Goal: Task Accomplishment & Management: Use online tool/utility

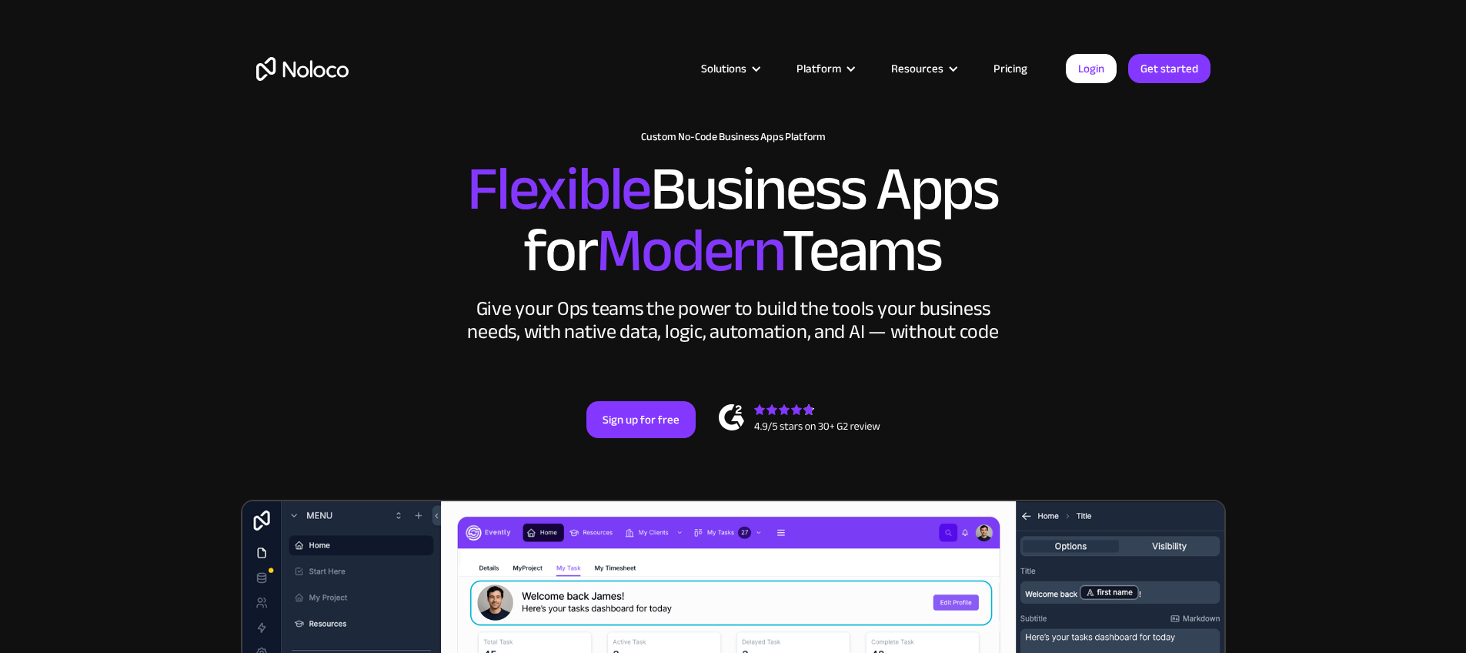
click at [1071, 168] on div "New: Connect Noloco to Stripe Custom No-Code Business Apps Platform Flexible Bu…" at bounding box center [733, 299] width 985 height 369
click at [359, 65] on article "Solutions Use Cases Business Types Project Management Keep track of customers, …" at bounding box center [707, 69] width 717 height 20
click at [336, 69] on img "home" at bounding box center [302, 69] width 92 height 24
click at [1172, 78] on link "Get started" at bounding box center [1170, 68] width 82 height 29
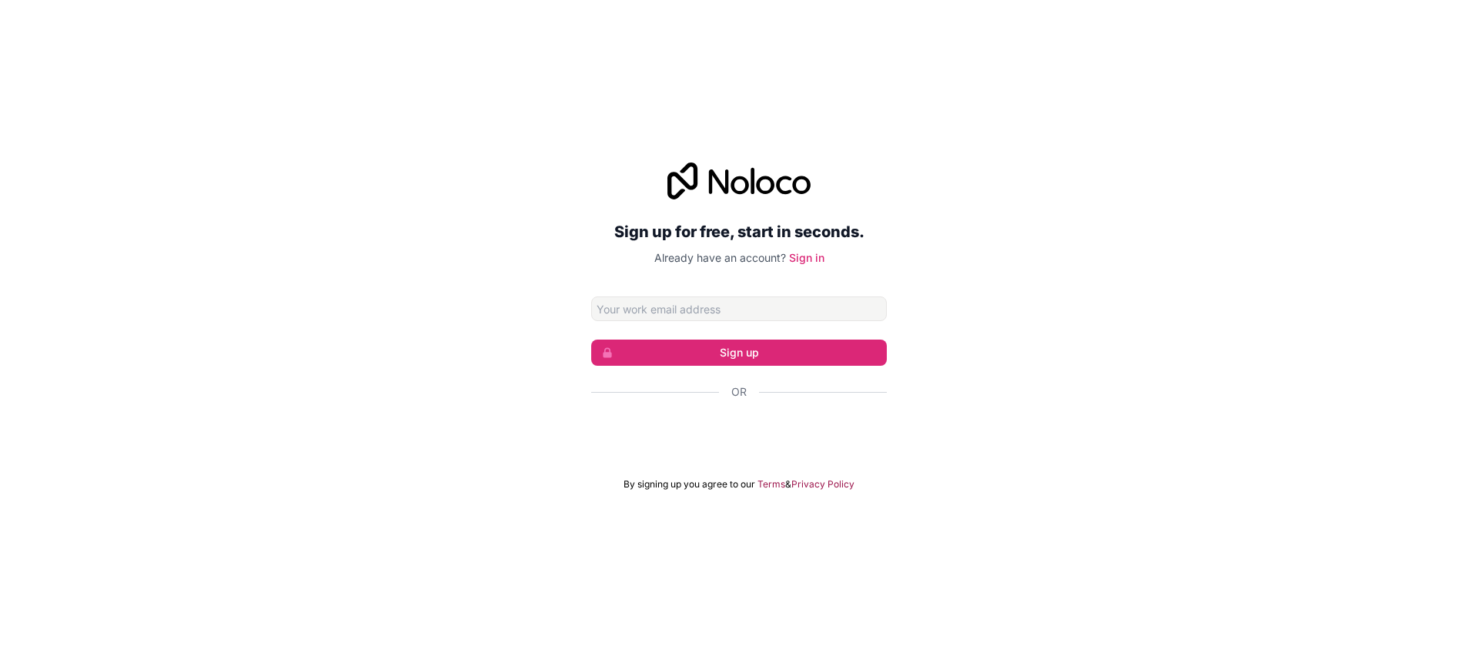
click at [1038, 503] on div "Sign up for free, start in seconds. Already have an account? Sign in Sign up Or…" at bounding box center [739, 326] width 1478 height 371
click at [920, 587] on div "Sign up for free, start in seconds. Already have an account? Sign in Sign up Or…" at bounding box center [739, 326] width 1478 height 653
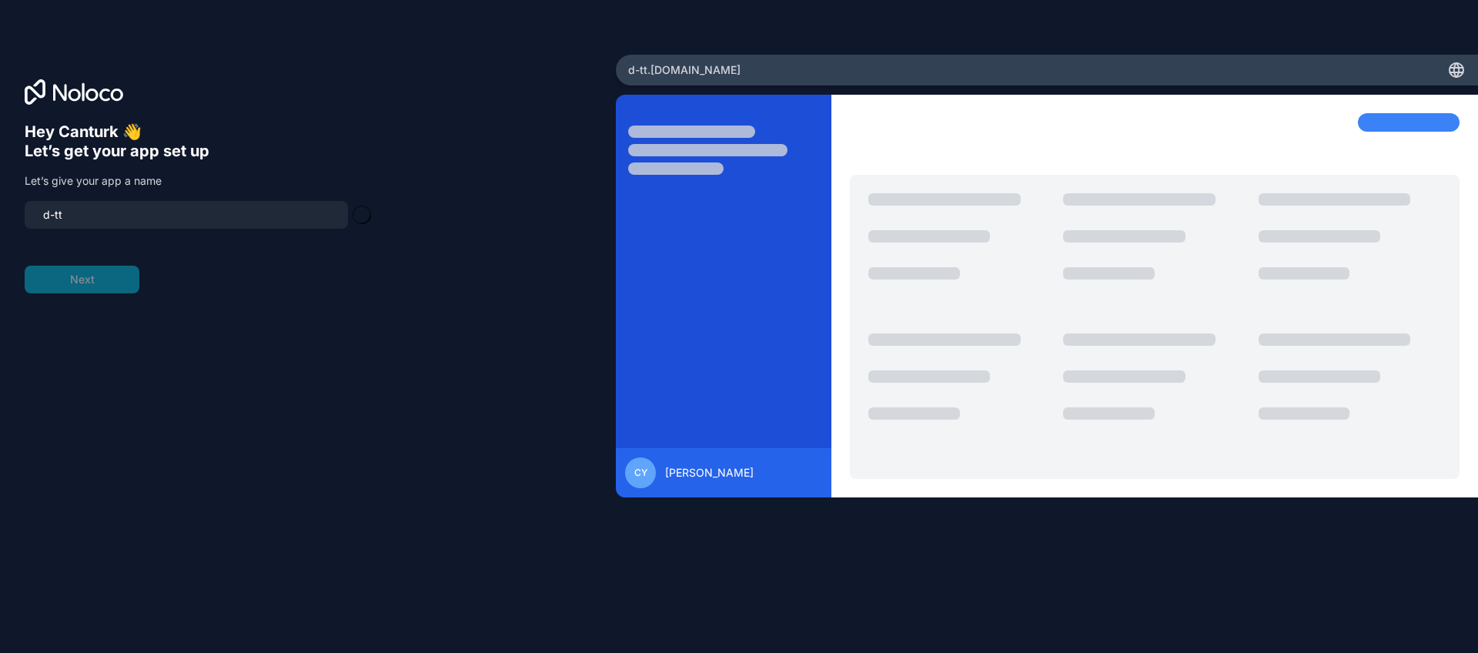
type input "d-tt-app"
click at [119, 283] on button "Next" at bounding box center [82, 280] width 115 height 28
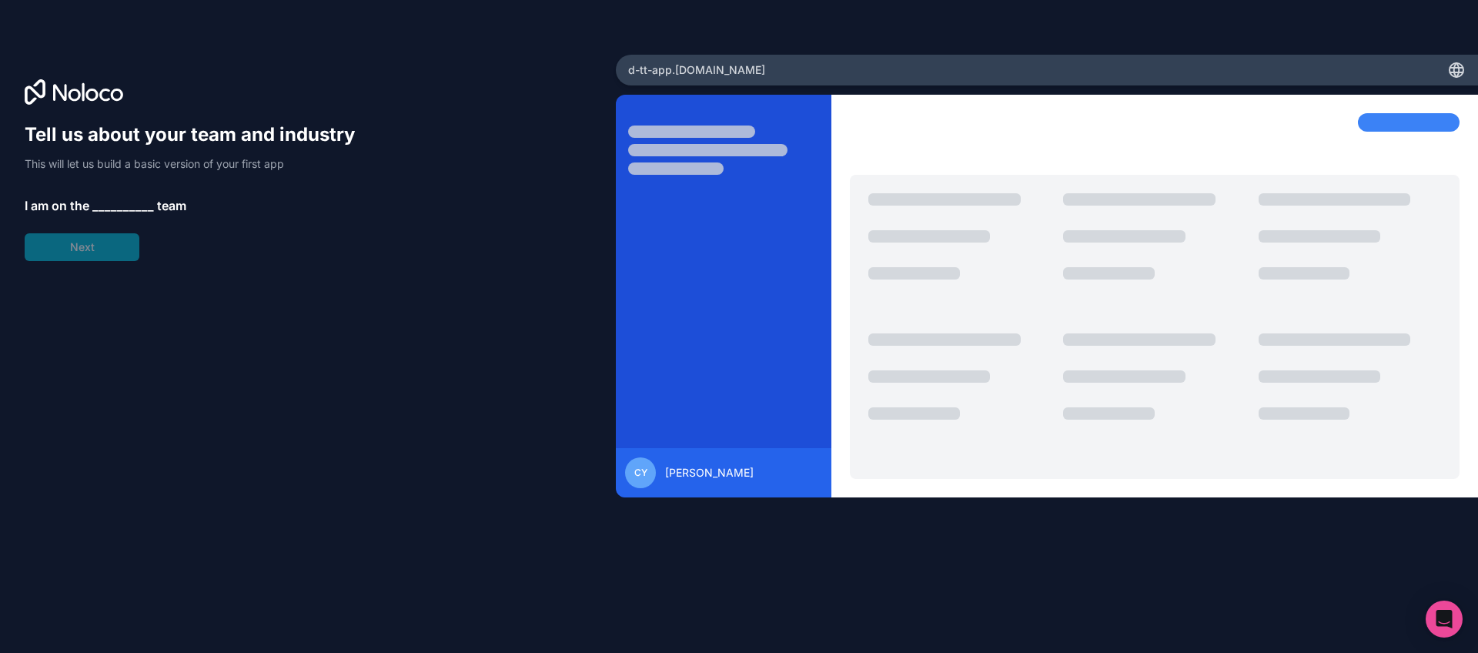
click at [129, 215] on div "Tell us about your team and industry This will let us build a basic version of …" at bounding box center [197, 191] width 345 height 139
click at [120, 206] on span "__________" at bounding box center [123, 205] width 62 height 18
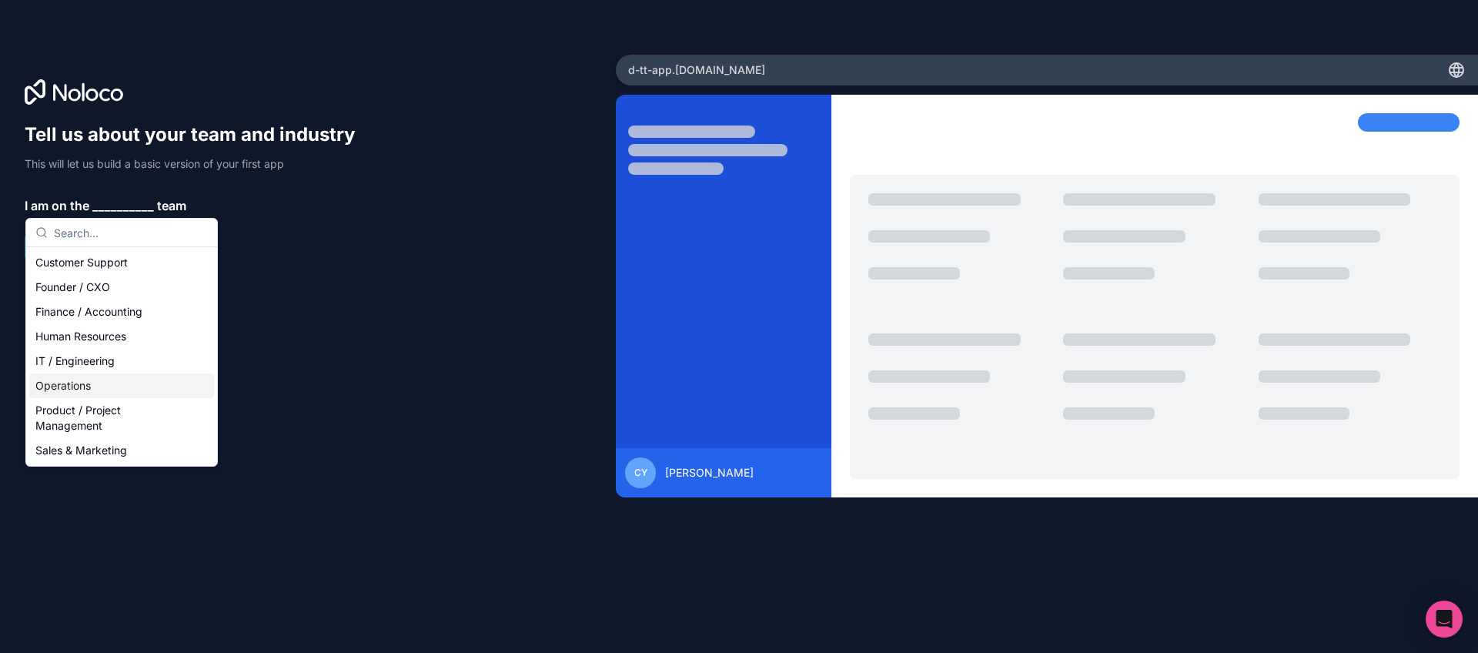
click at [91, 388] on div "Operations" at bounding box center [121, 385] width 185 height 25
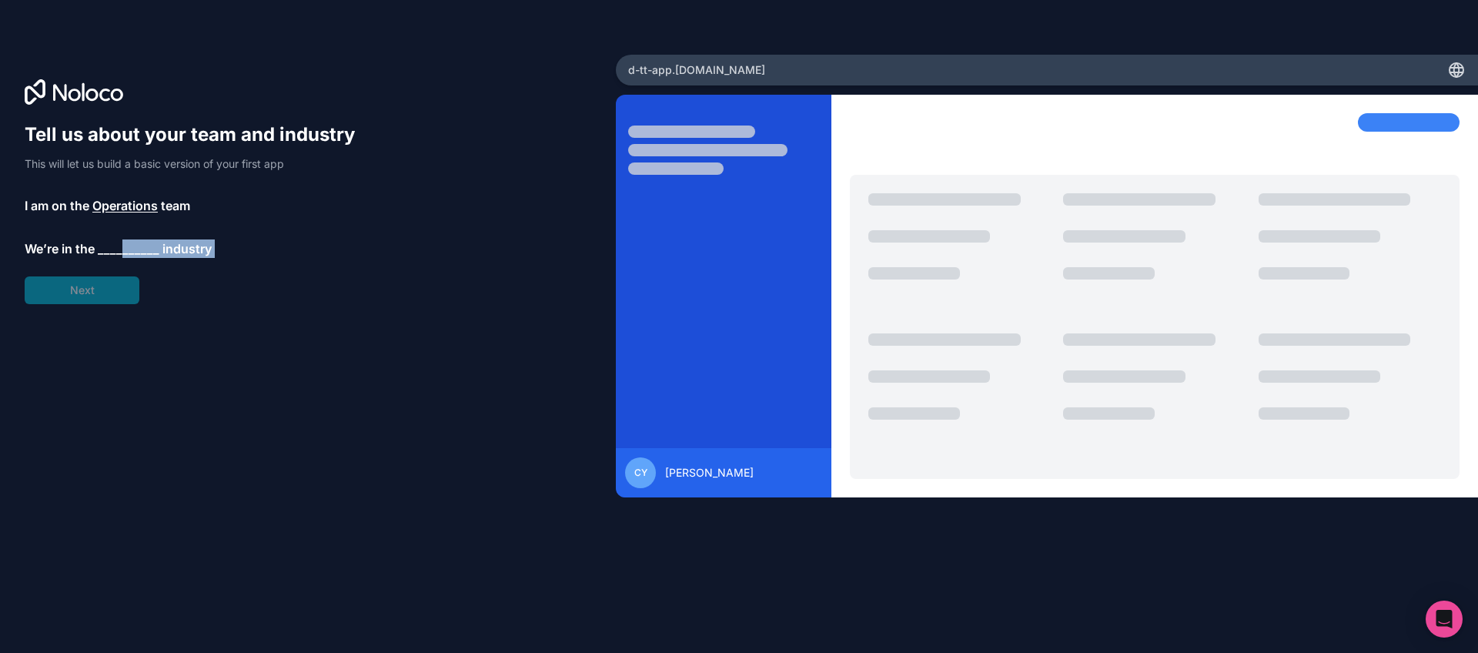
click at [123, 256] on div "Tell us about your team and industry This will let us build a basic version of …" at bounding box center [197, 213] width 345 height 182
click at [122, 240] on span "__________" at bounding box center [129, 248] width 62 height 18
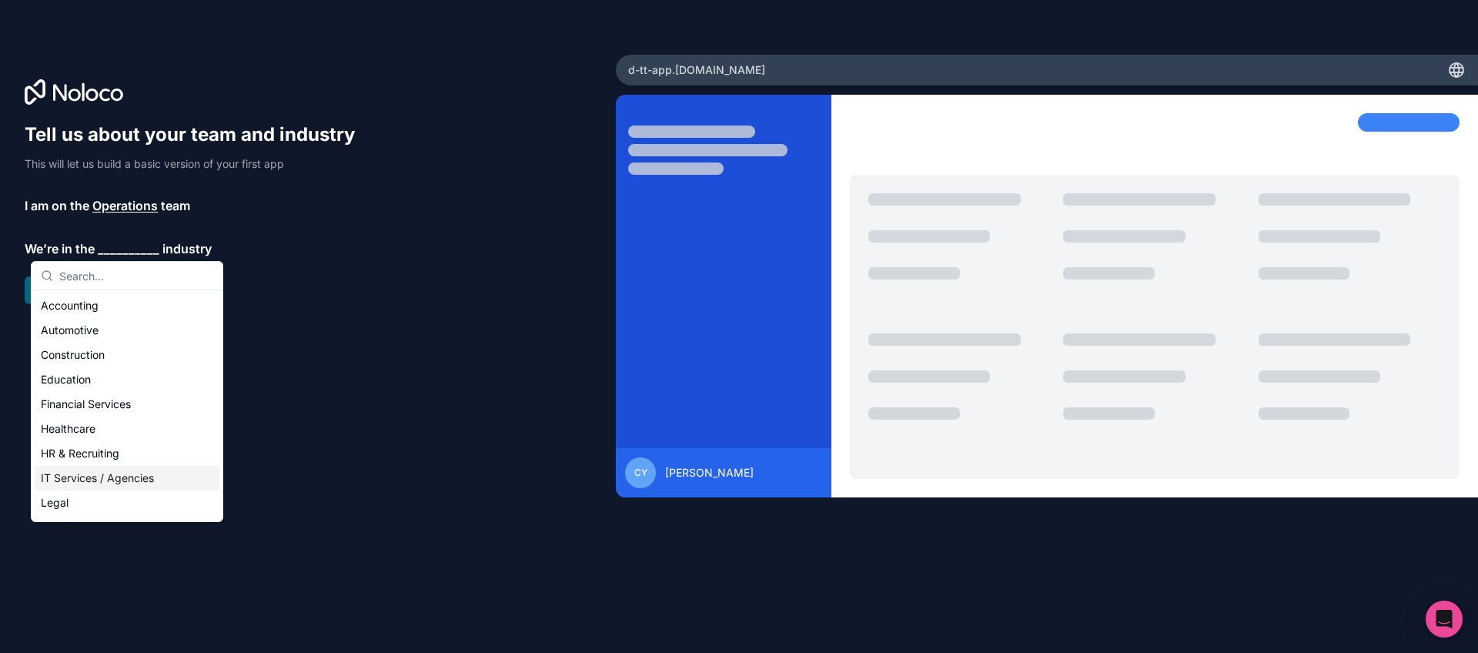
click at [120, 477] on div "IT Services / Agencies" at bounding box center [127, 478] width 185 height 25
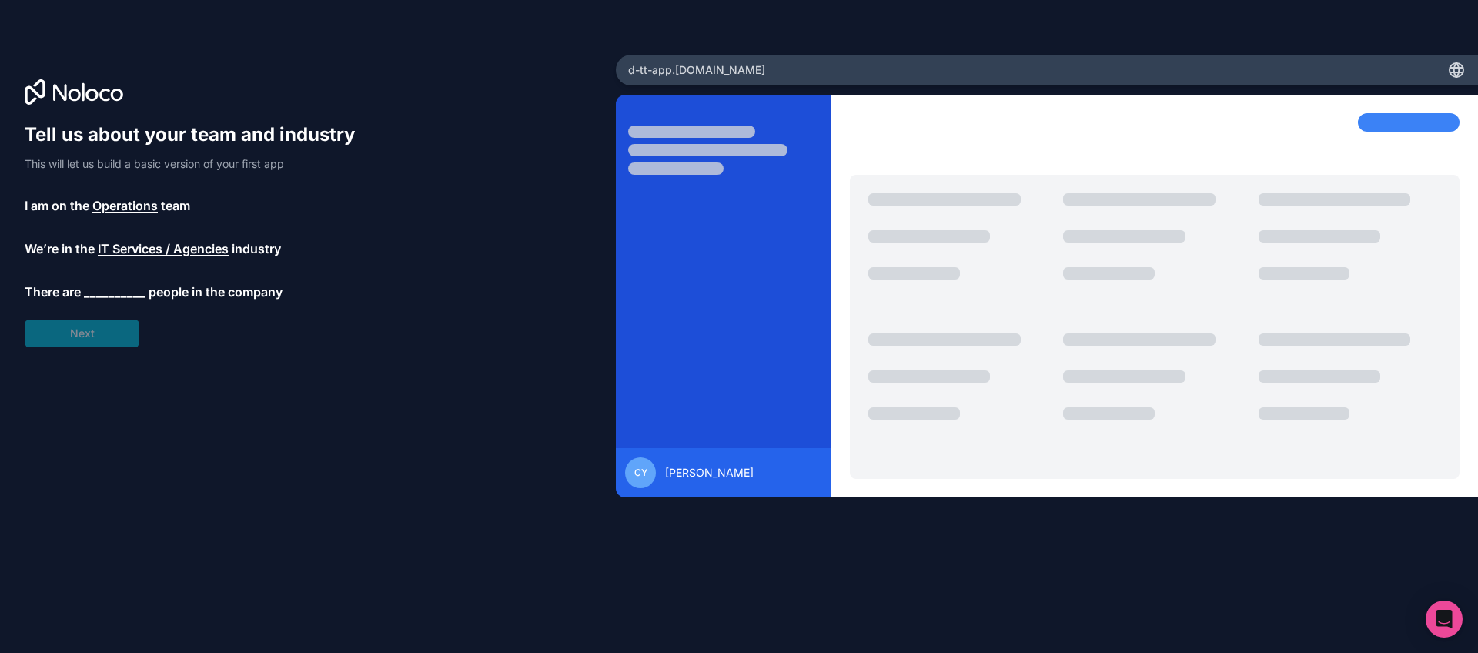
click at [101, 289] on span "__________" at bounding box center [115, 292] width 62 height 18
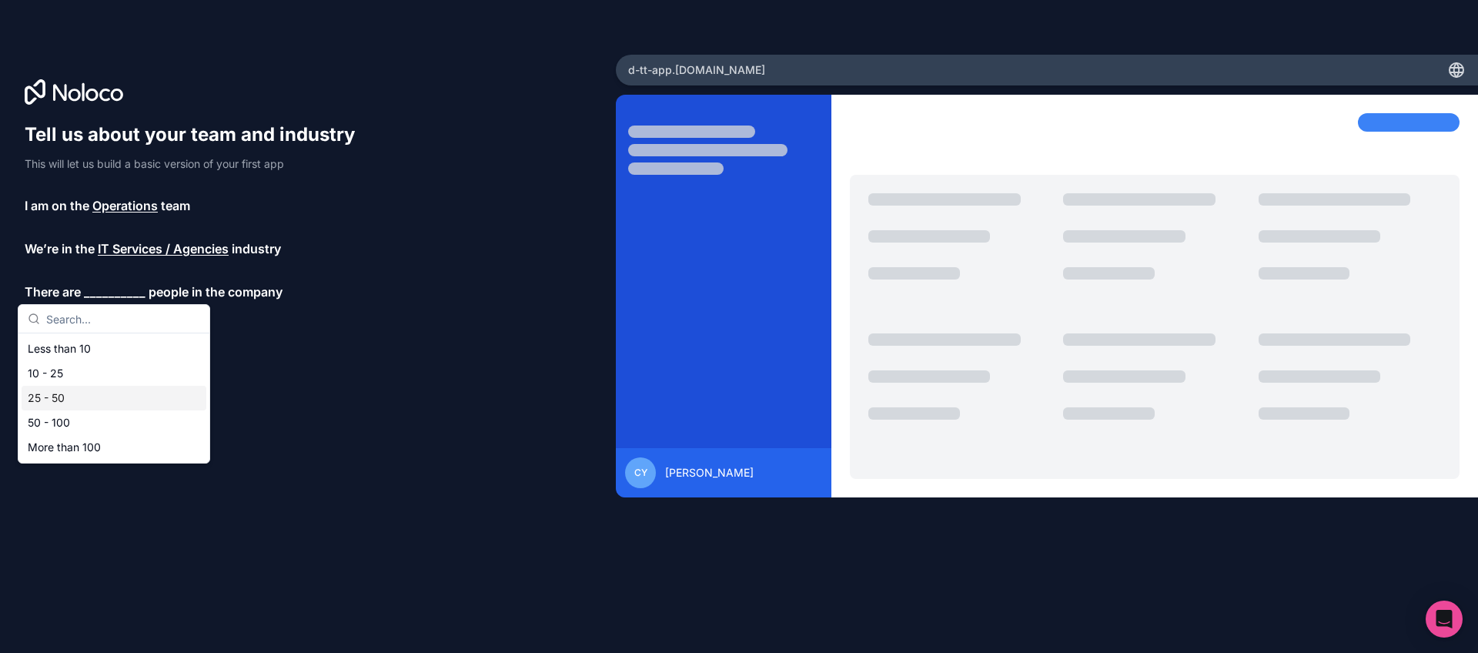
click at [75, 404] on div "25 - 50" at bounding box center [114, 398] width 185 height 25
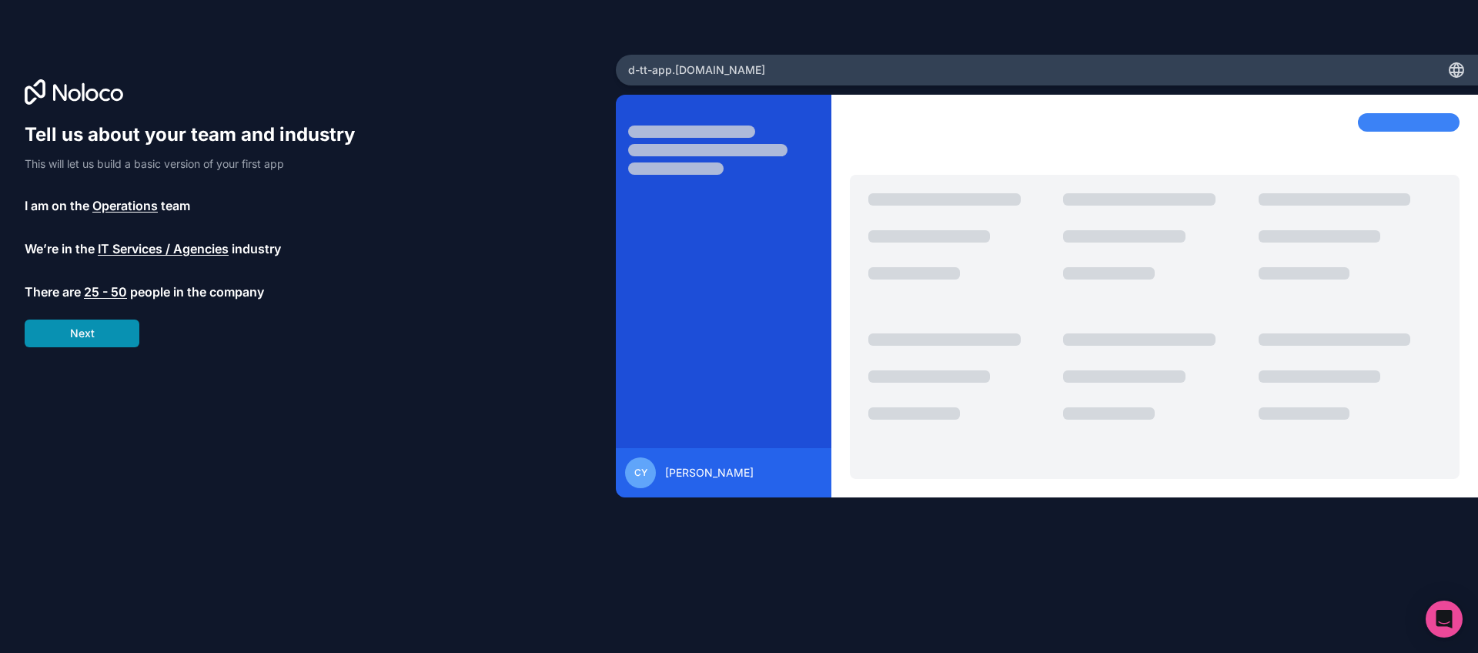
click at [78, 339] on button "Next" at bounding box center [82, 333] width 115 height 28
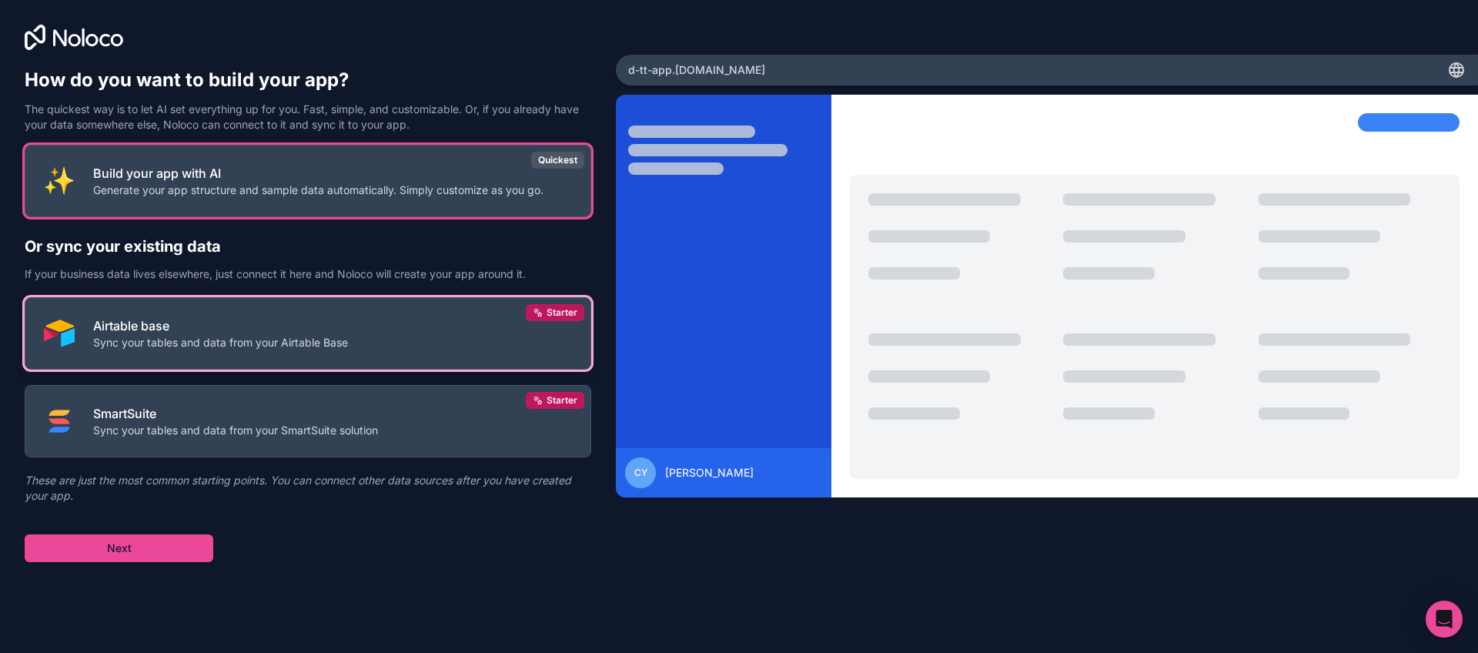
click at [478, 335] on button "Airtable base Sync your tables and data from your Airtable Base Starter" at bounding box center [308, 333] width 567 height 72
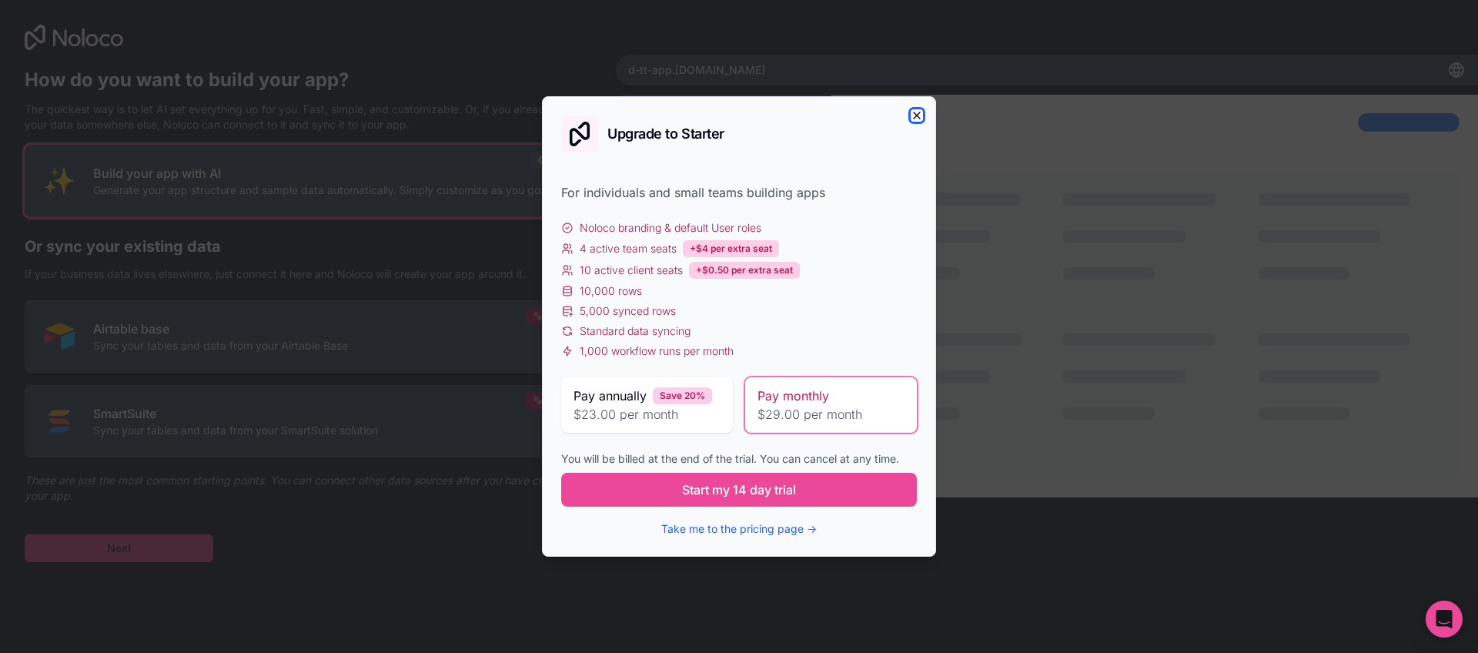
click at [914, 112] on icon "button" at bounding box center [917, 115] width 6 height 6
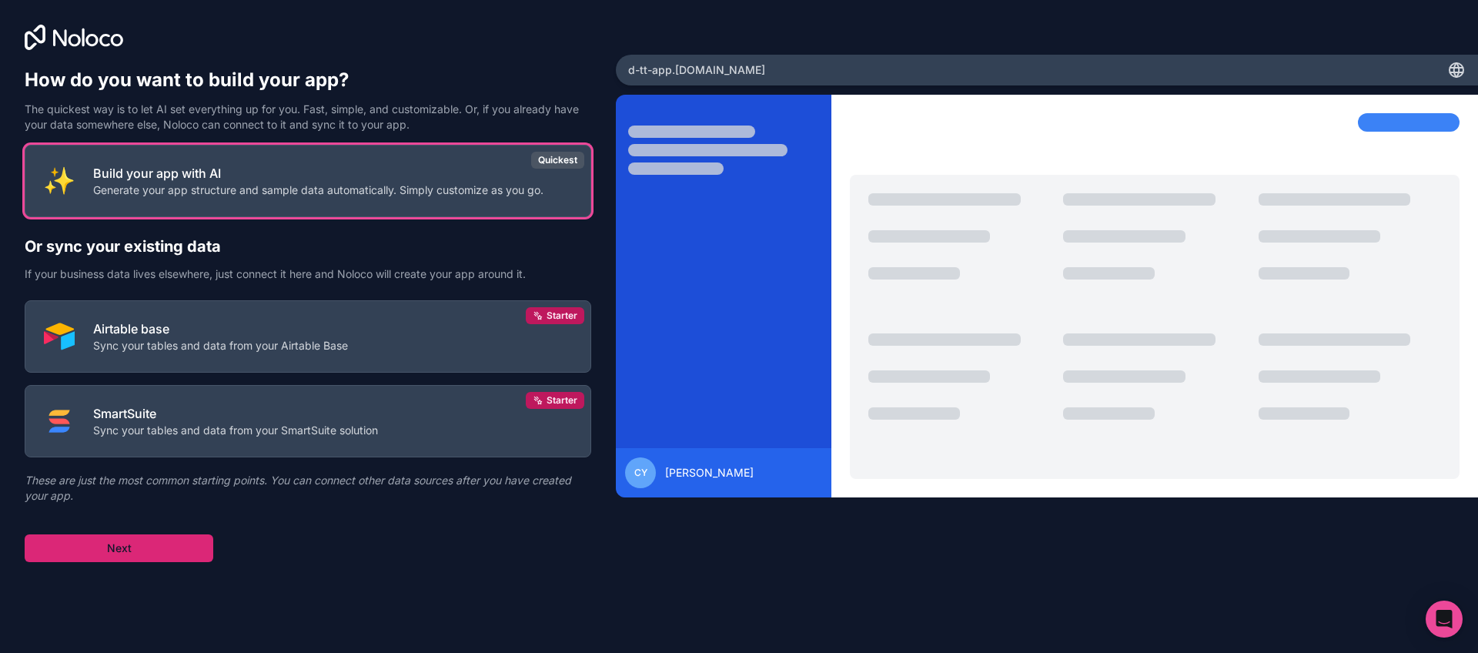
click at [178, 547] on button "Next" at bounding box center [119, 548] width 189 height 28
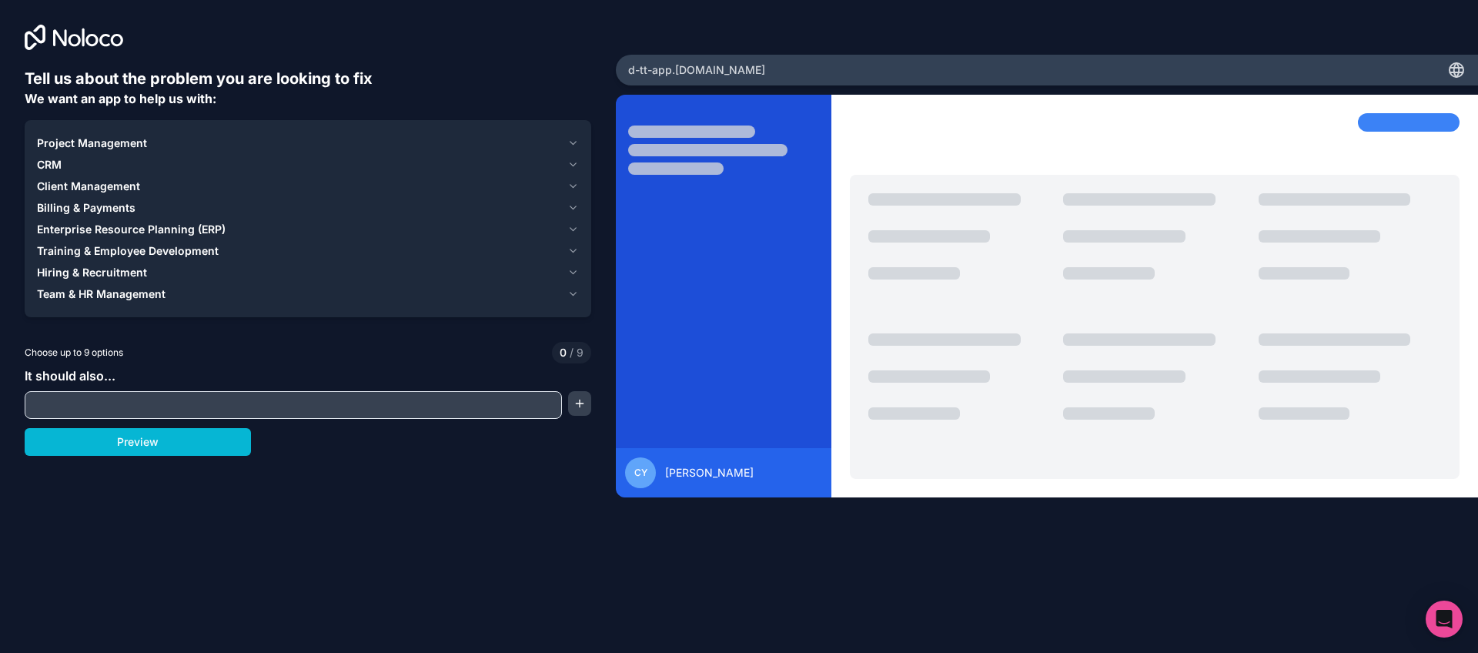
click at [226, 404] on input "text" at bounding box center [293, 405] width 530 height 22
drag, startPoint x: 411, startPoint y: 191, endPoint x: 430, endPoint y: 190, distance: 18.5
click at [424, 192] on div "Client Management" at bounding box center [299, 186] width 524 height 15
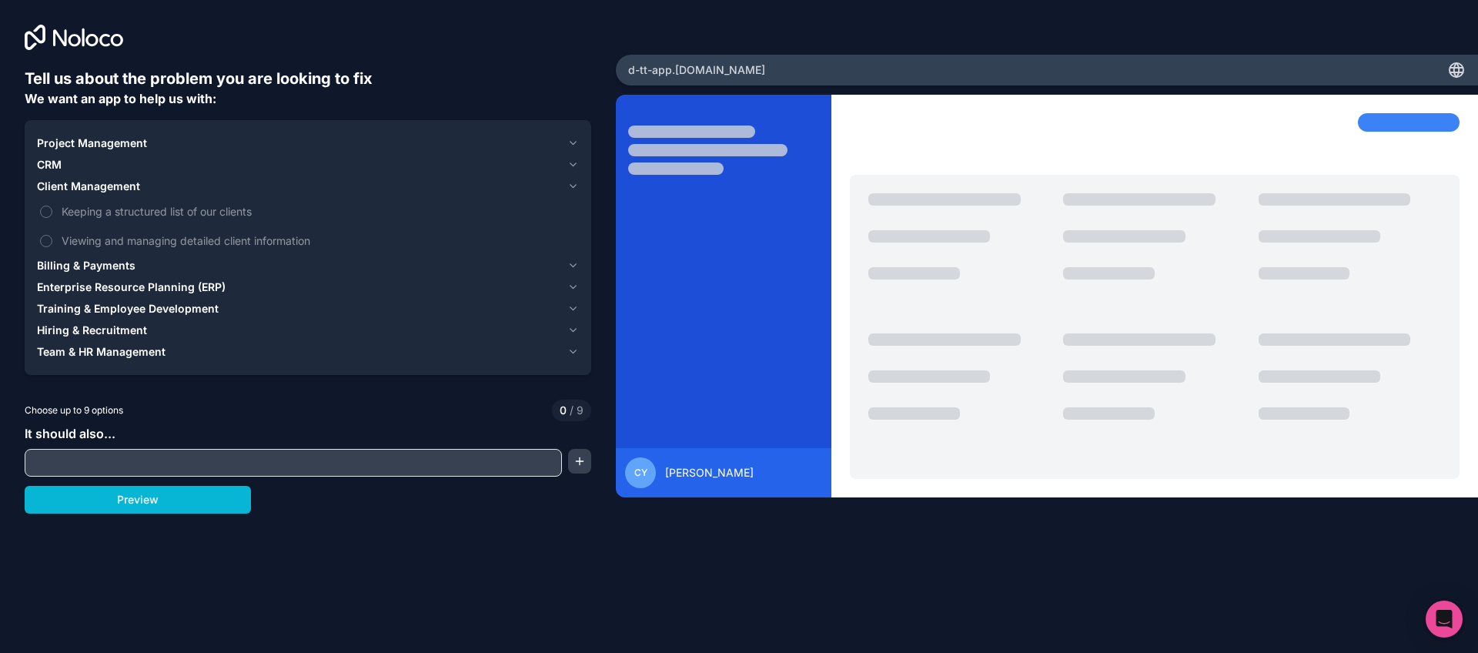
click at [546, 139] on div "Project Management" at bounding box center [299, 142] width 524 height 15
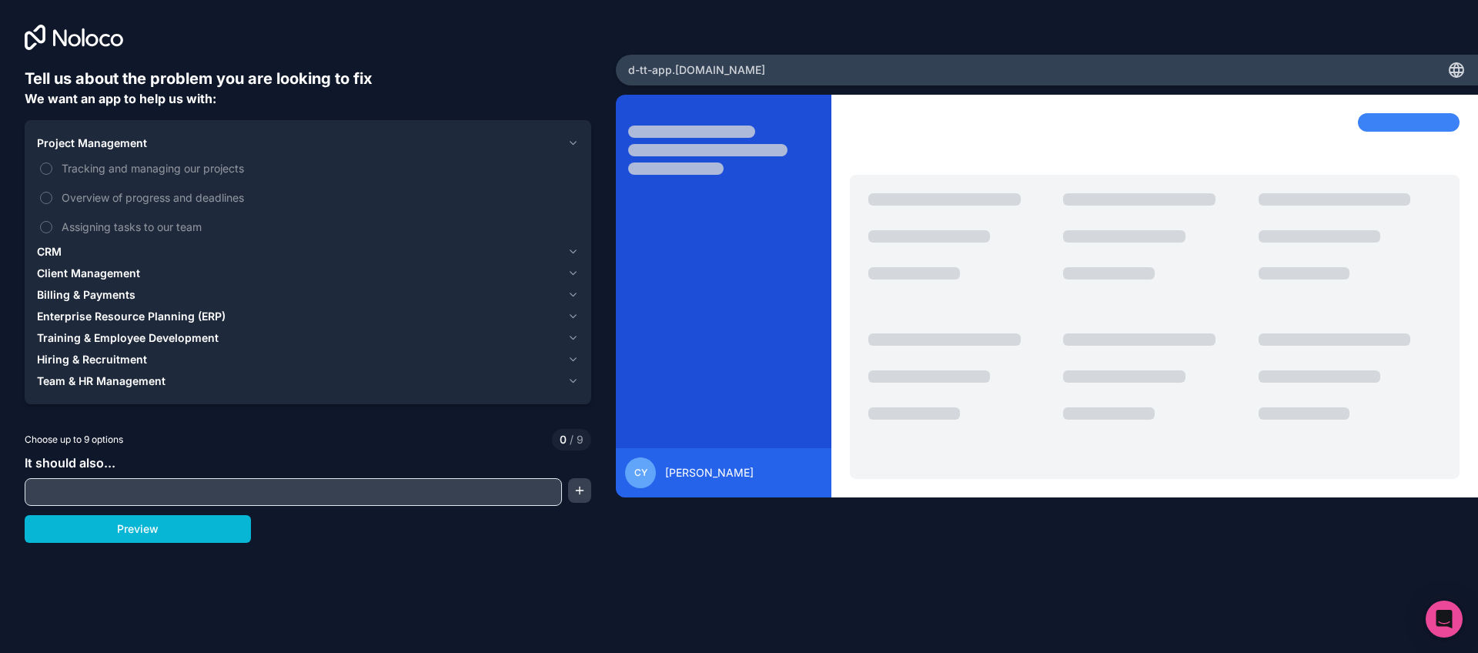
click at [257, 511] on div "Tell us about the problem you are looking to fix We want an app to help us with…" at bounding box center [308, 305] width 567 height 475
click at [192, 336] on span "Training & Employee Development" at bounding box center [128, 337] width 182 height 15
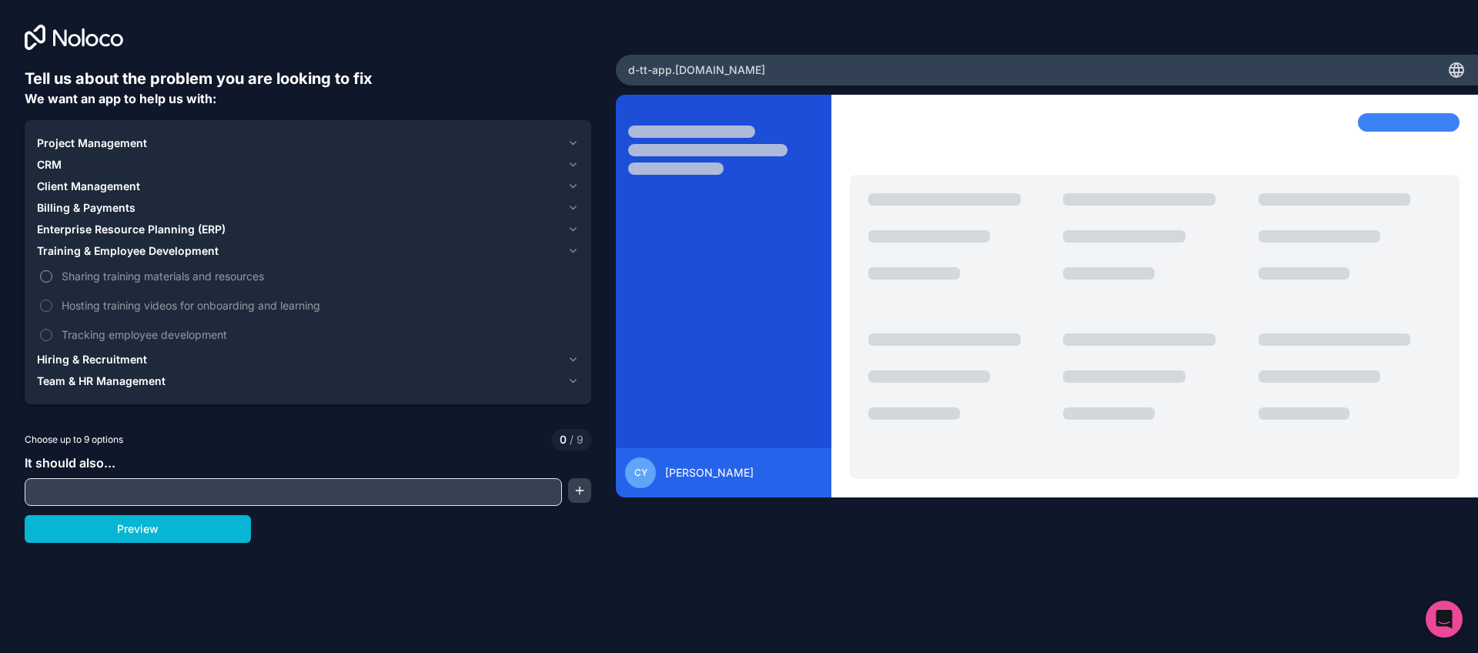
click at [154, 276] on span "Sharing training materials and resources" at bounding box center [319, 276] width 514 height 16
click at [52, 276] on button "Sharing training materials and resources" at bounding box center [46, 276] width 12 height 12
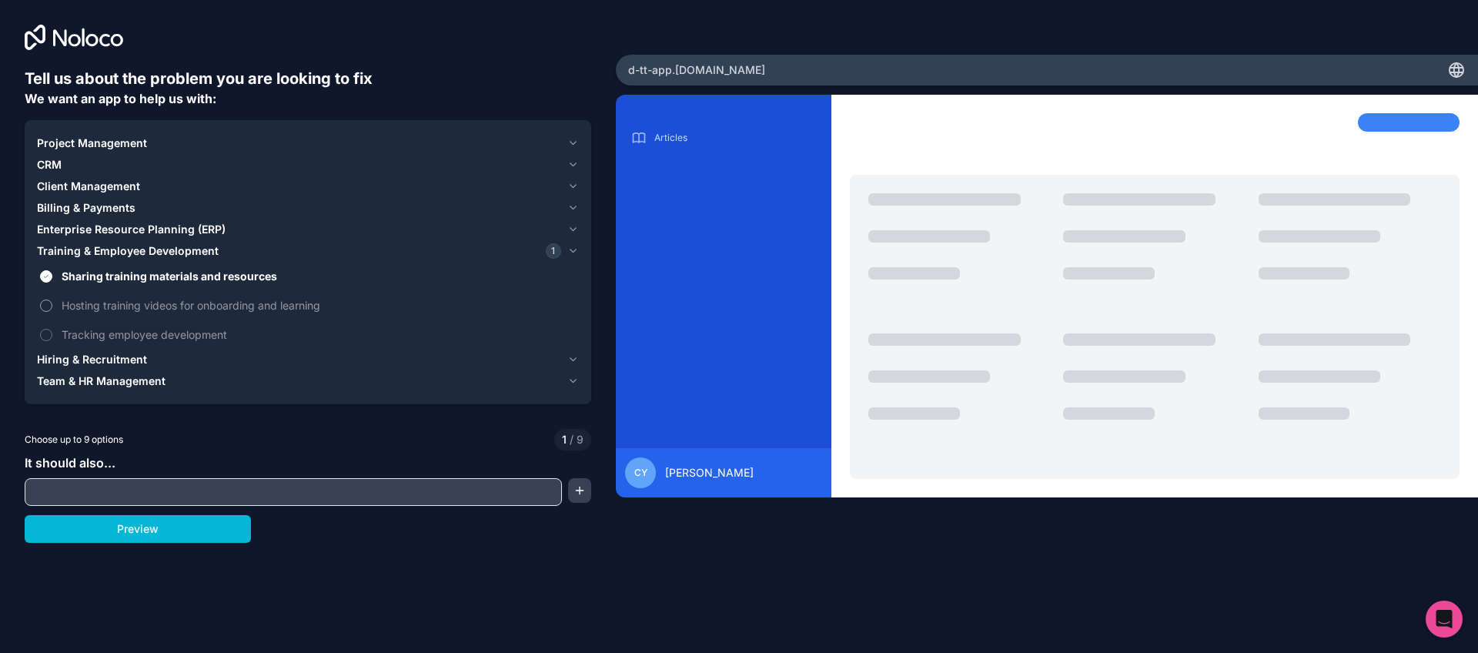
drag, startPoint x: 169, startPoint y: 306, endPoint x: 168, endPoint y: 317, distance: 10.8
click at [169, 306] on span "Hosting training videos for onboarding and learning" at bounding box center [319, 305] width 514 height 16
click at [52, 306] on button "Hosting training videos for onboarding and learning" at bounding box center [46, 305] width 12 height 12
click at [189, 335] on span "Tracking employee development" at bounding box center [319, 334] width 514 height 16
click at [52, 335] on button "Tracking employee development" at bounding box center [46, 335] width 12 height 12
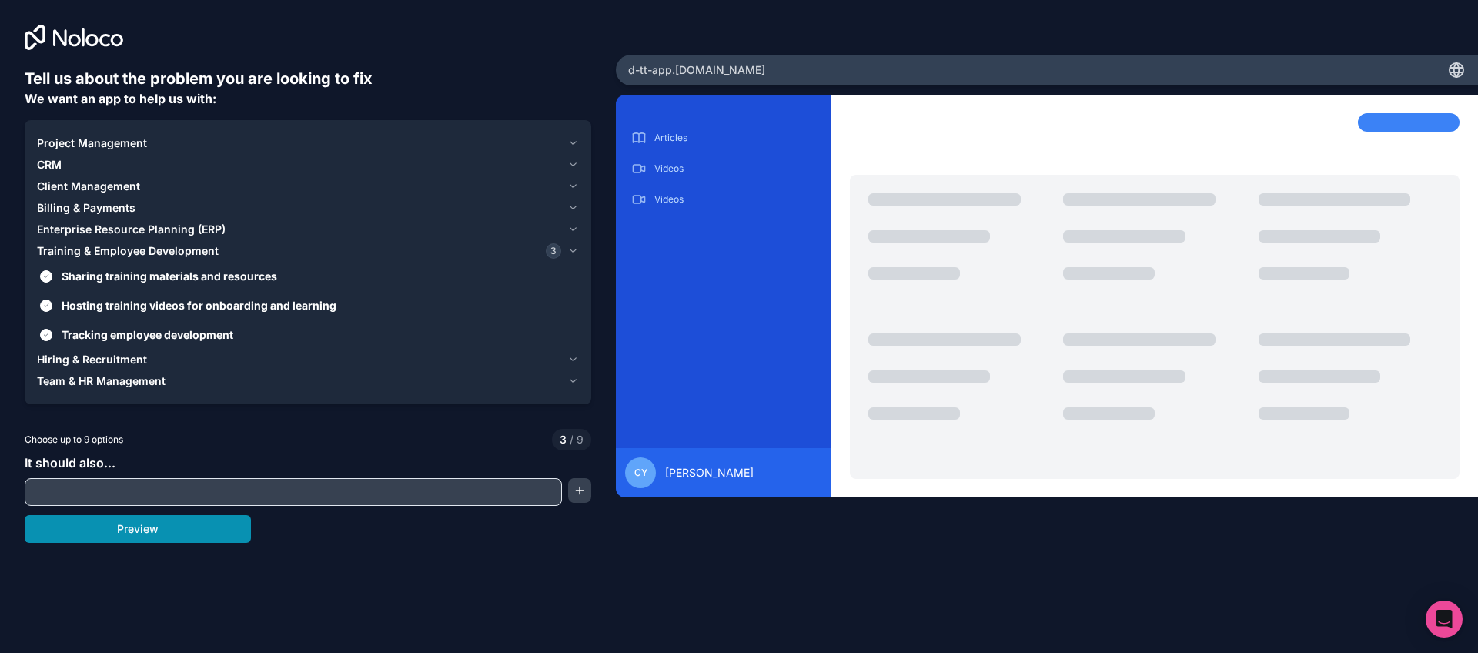
click at [226, 530] on button "Preview" at bounding box center [138, 529] width 226 height 28
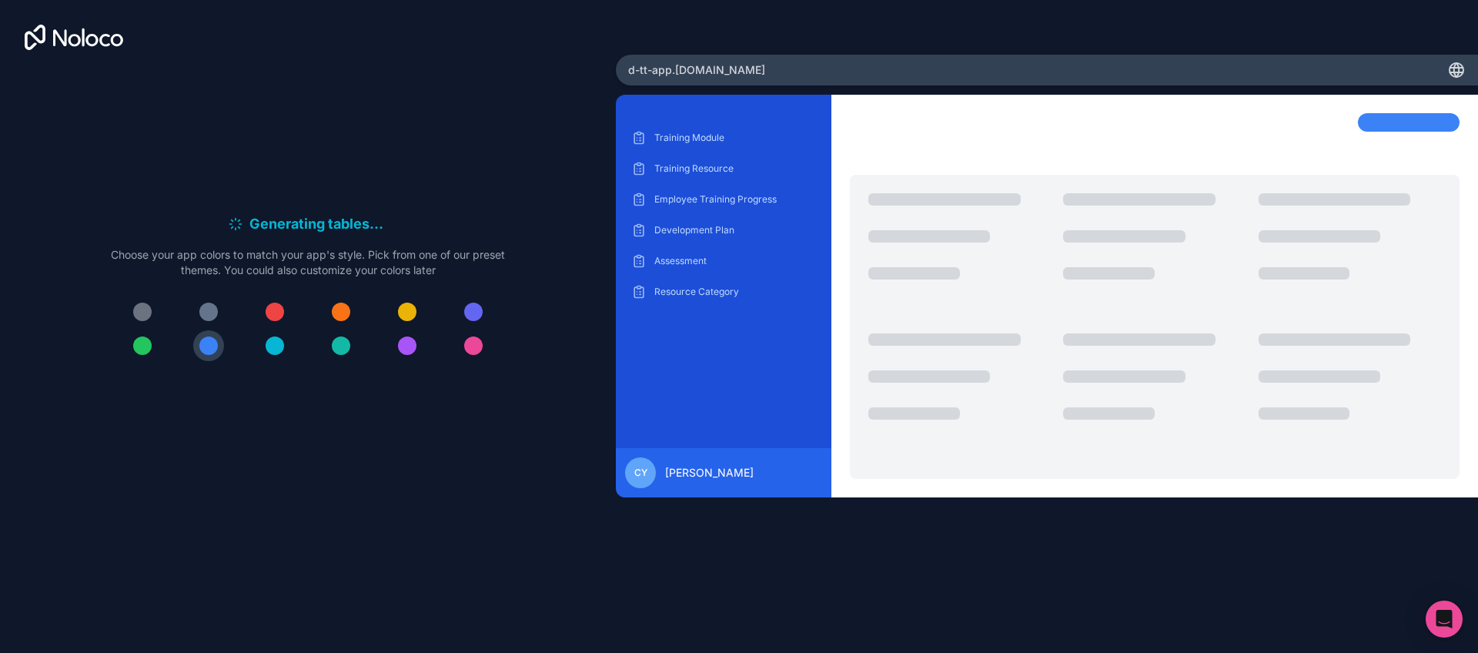
click at [403, 315] on div at bounding box center [407, 312] width 18 height 18
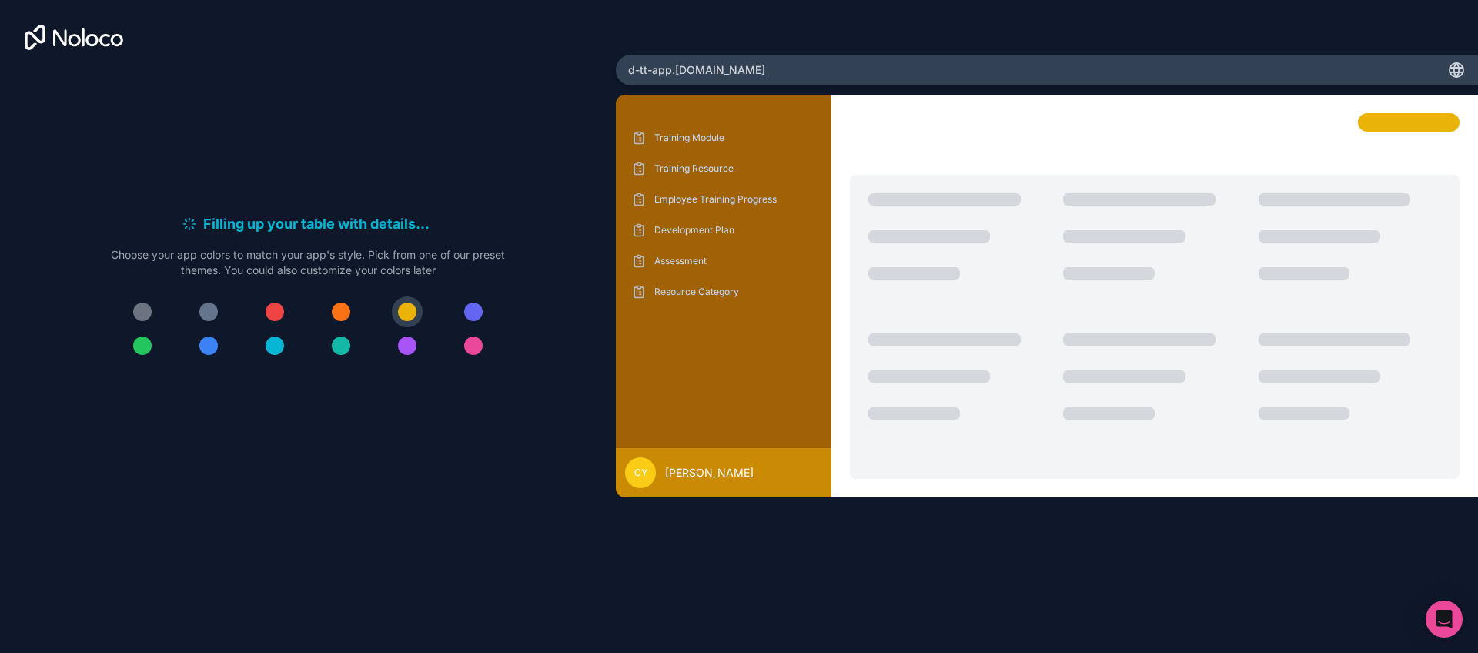
click at [408, 363] on div "Filling up your table with details . . . Meanwhile, let's personalize it! Choos…" at bounding box center [308, 293] width 394 height 160
click at [407, 349] on div at bounding box center [407, 345] width 18 height 18
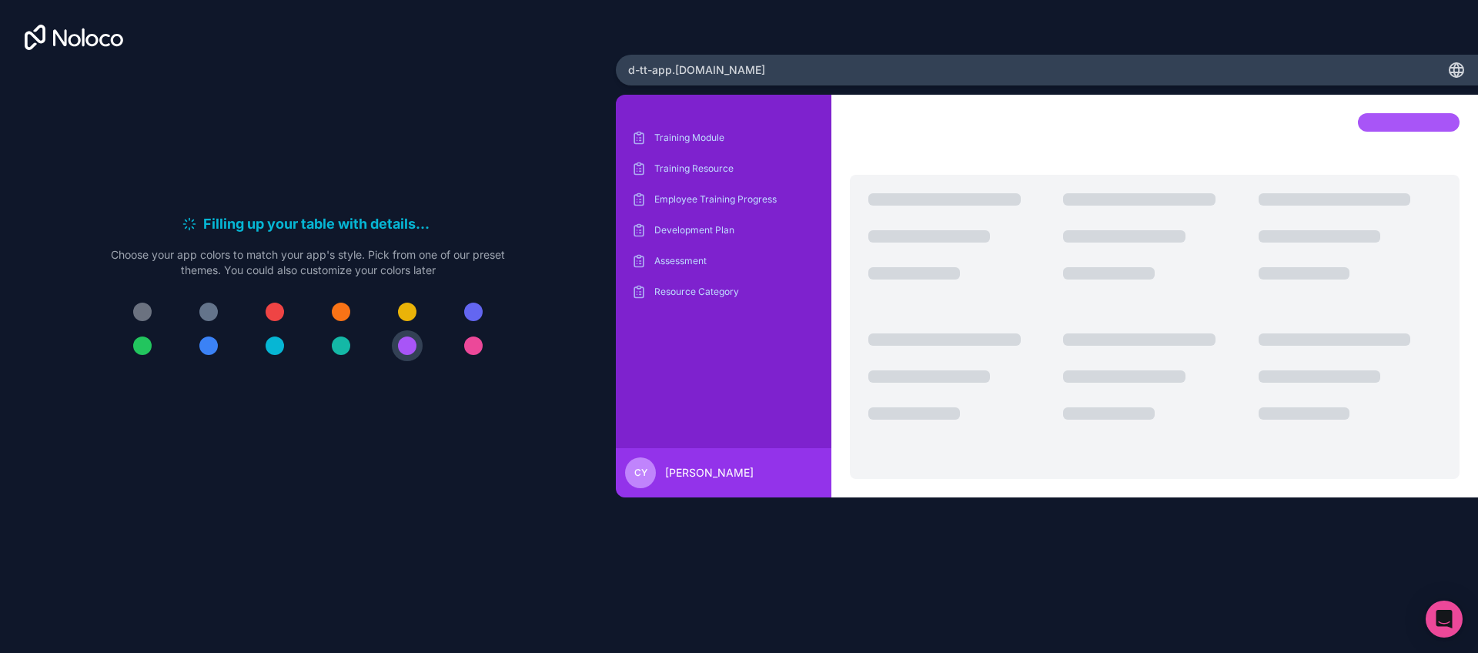
click at [361, 348] on div at bounding box center [308, 328] width 394 height 65
click at [355, 349] on button at bounding box center [341, 345] width 31 height 31
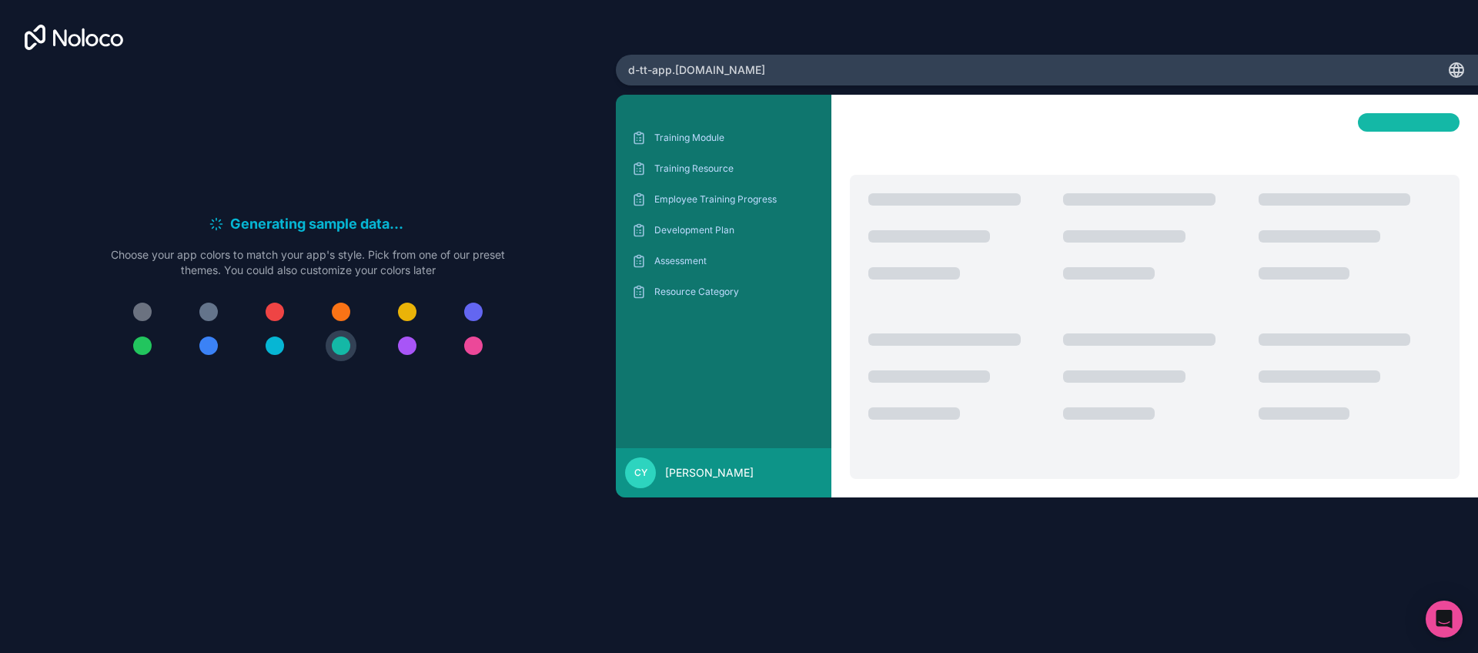
click at [267, 232] on h6 "Generating sample data . . ." at bounding box center [319, 224] width 178 height 22
click at [721, 64] on span "d-tt-app .noloco.co" at bounding box center [696, 69] width 137 height 15
drag, startPoint x: 343, startPoint y: 193, endPoint x: 63, endPoint y: 96, distance: 295.8
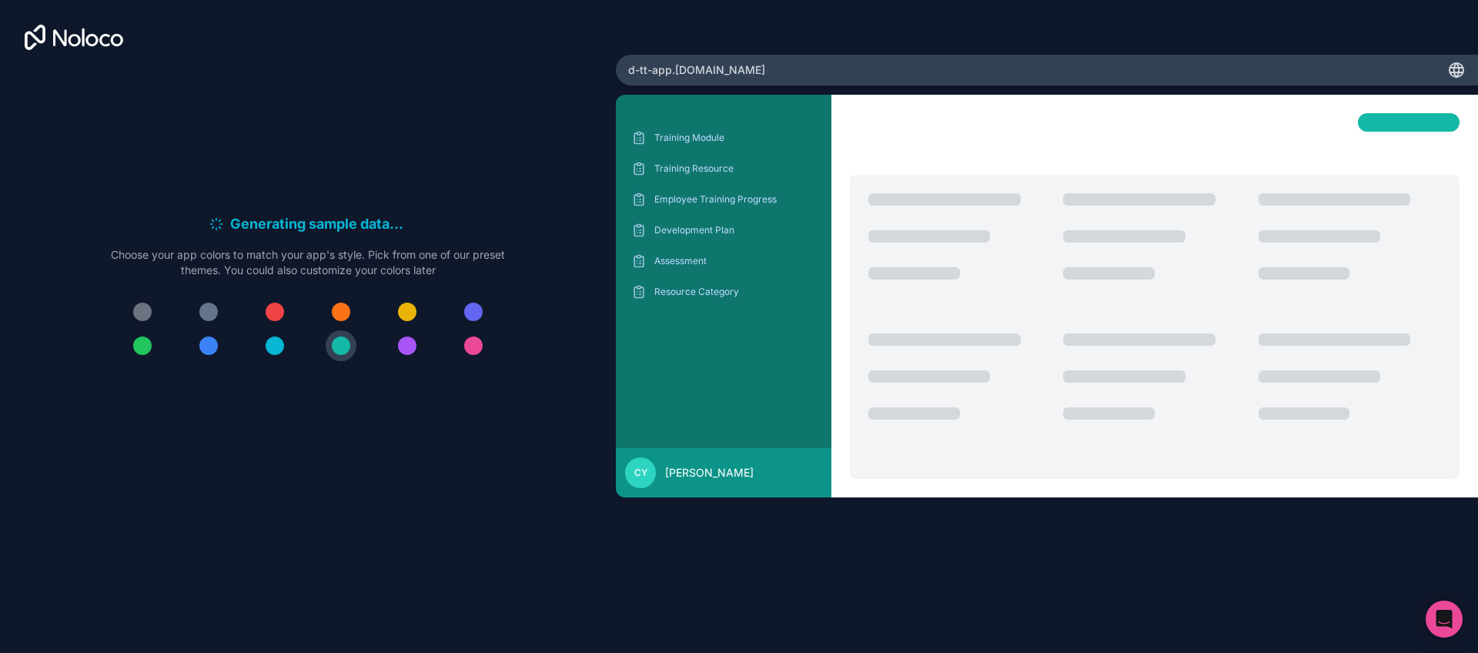
click at [341, 193] on div "Generating sample data . . . Meanwhile, let's personalize it! Choose your app c…" at bounding box center [308, 294] width 567 height 452
click at [246, 316] on div at bounding box center [308, 328] width 394 height 65
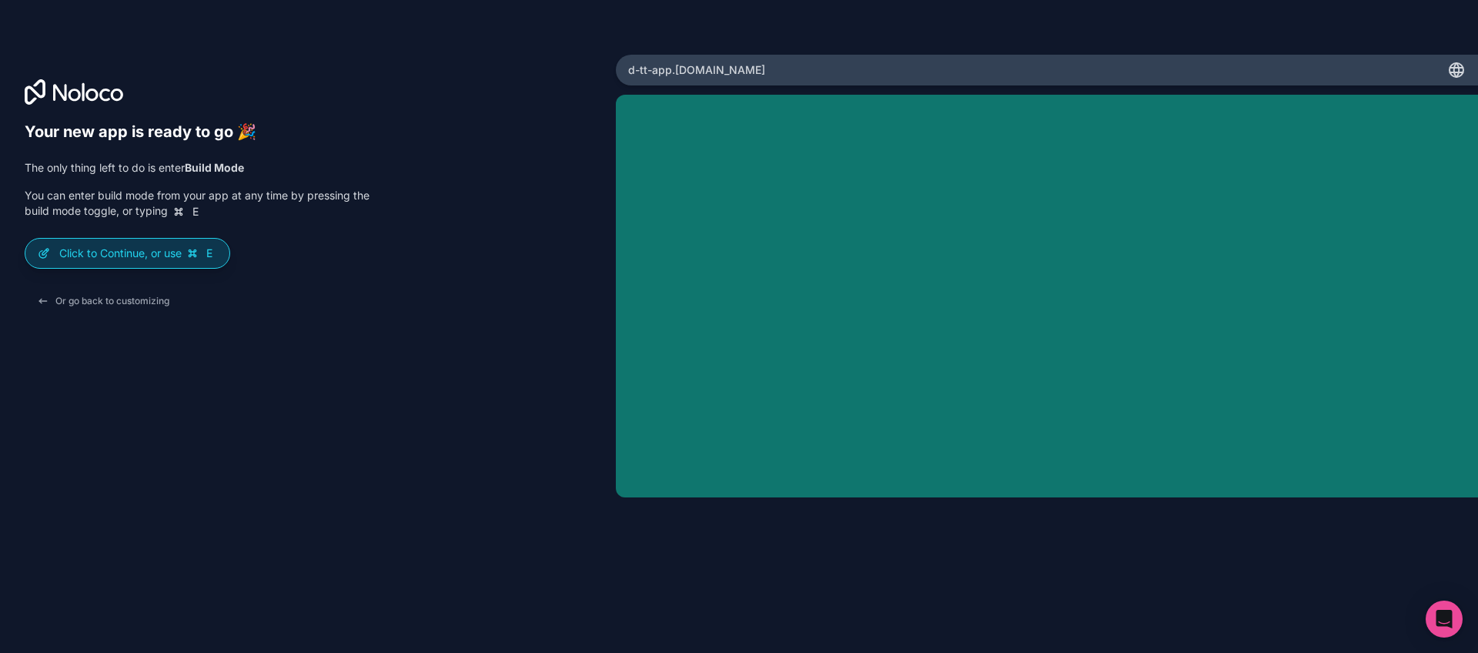
click at [135, 252] on p "Click to Continue, or use E" at bounding box center [138, 253] width 158 height 15
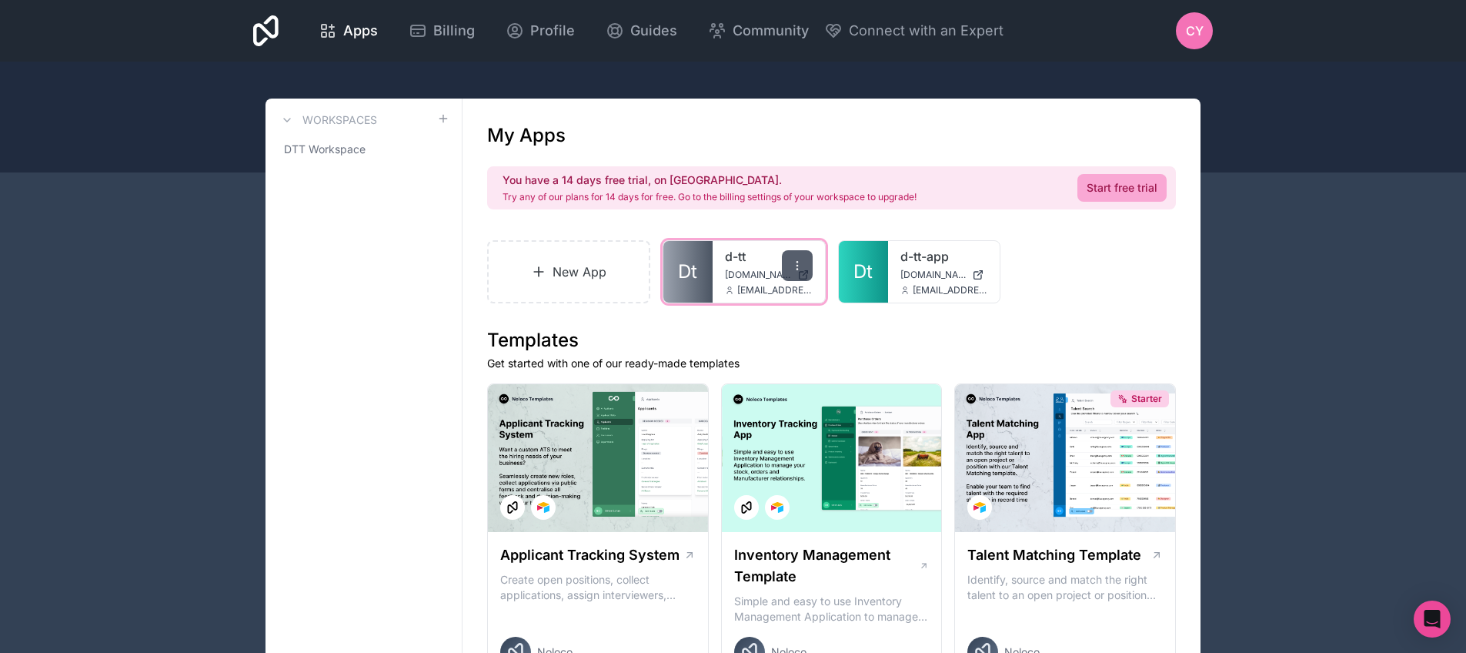
click at [800, 262] on icon at bounding box center [797, 265] width 12 height 12
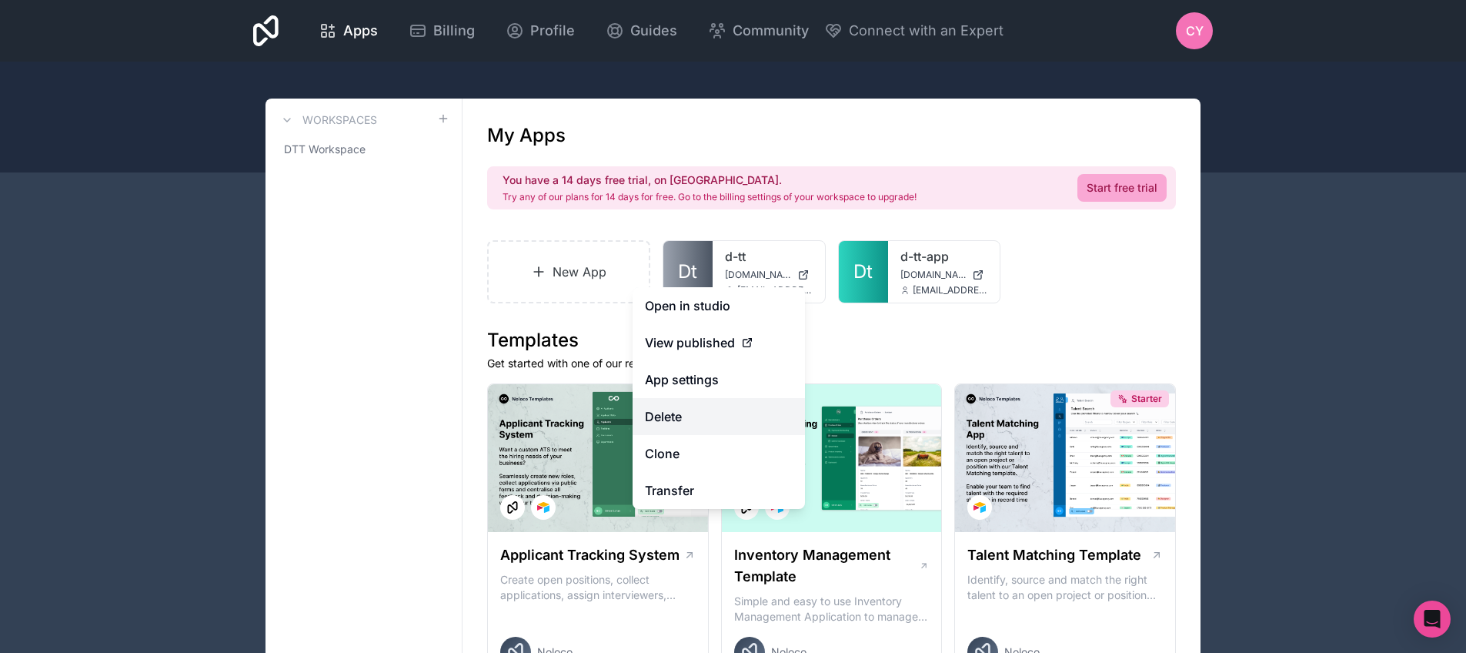
click at [694, 424] on button "Delete" at bounding box center [719, 416] width 172 height 37
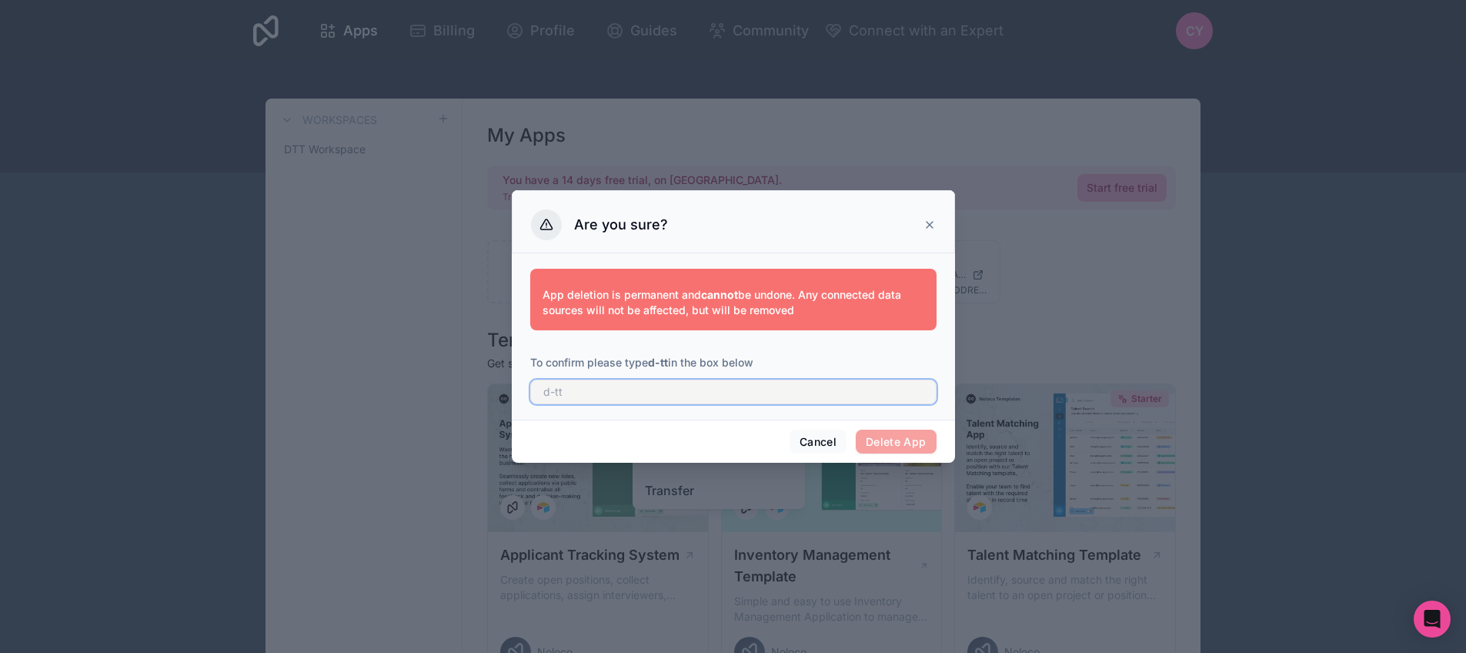
click at [811, 388] on input "text" at bounding box center [733, 392] width 406 height 25
type input "d-tt"
click at [880, 438] on button "Delete App" at bounding box center [896, 442] width 81 height 25
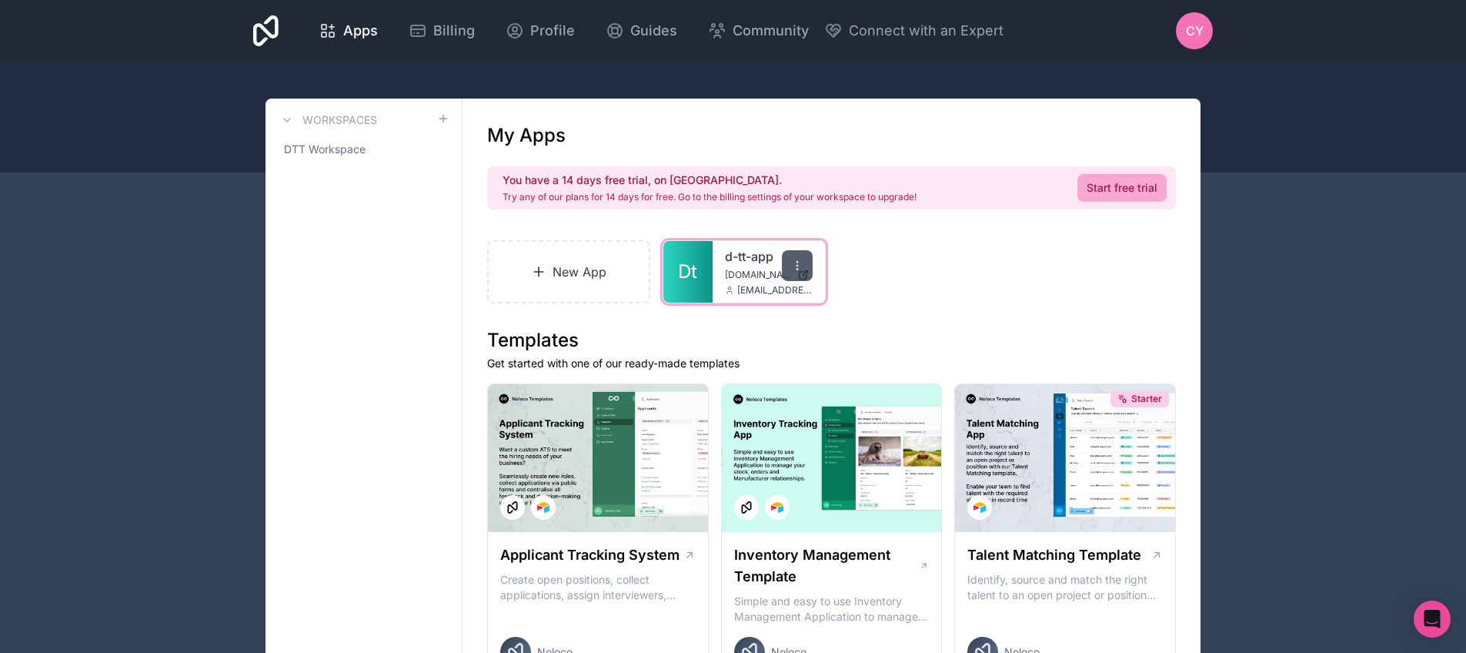
click at [807, 266] on div at bounding box center [797, 265] width 31 height 31
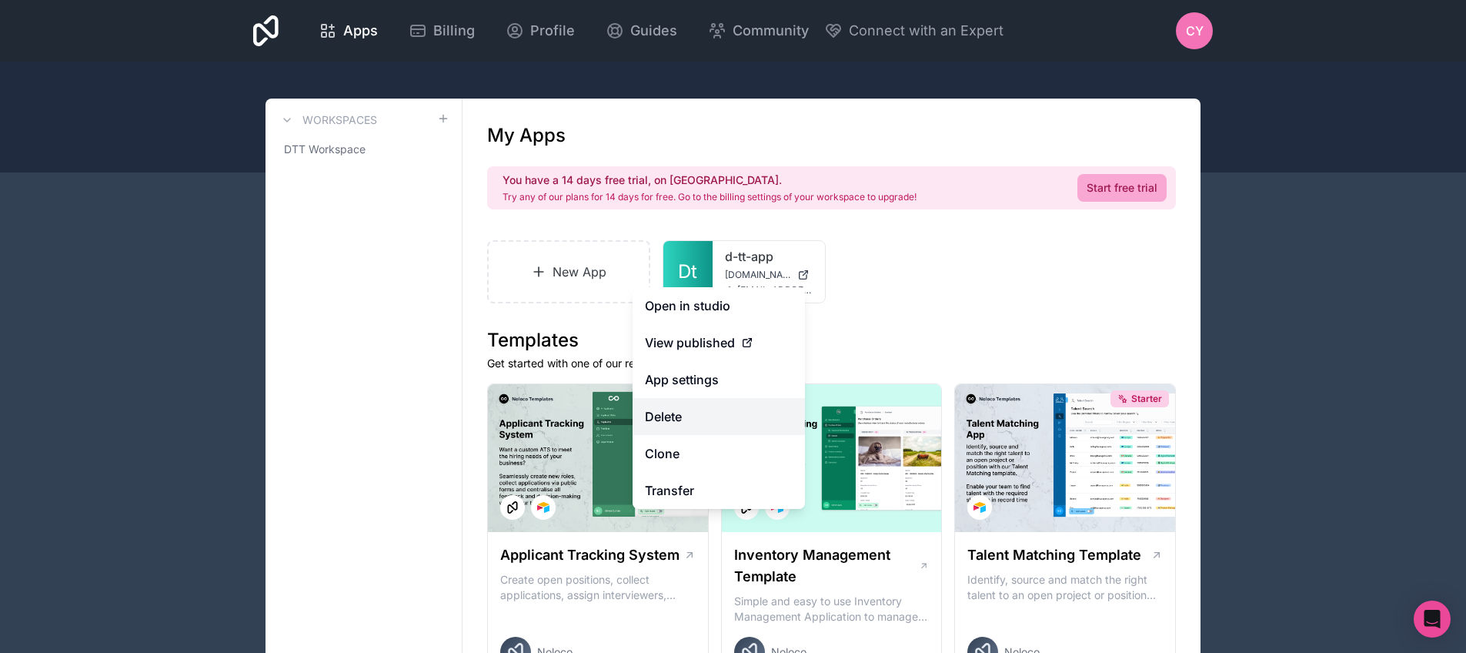
click at [685, 420] on button "Delete" at bounding box center [719, 416] width 172 height 37
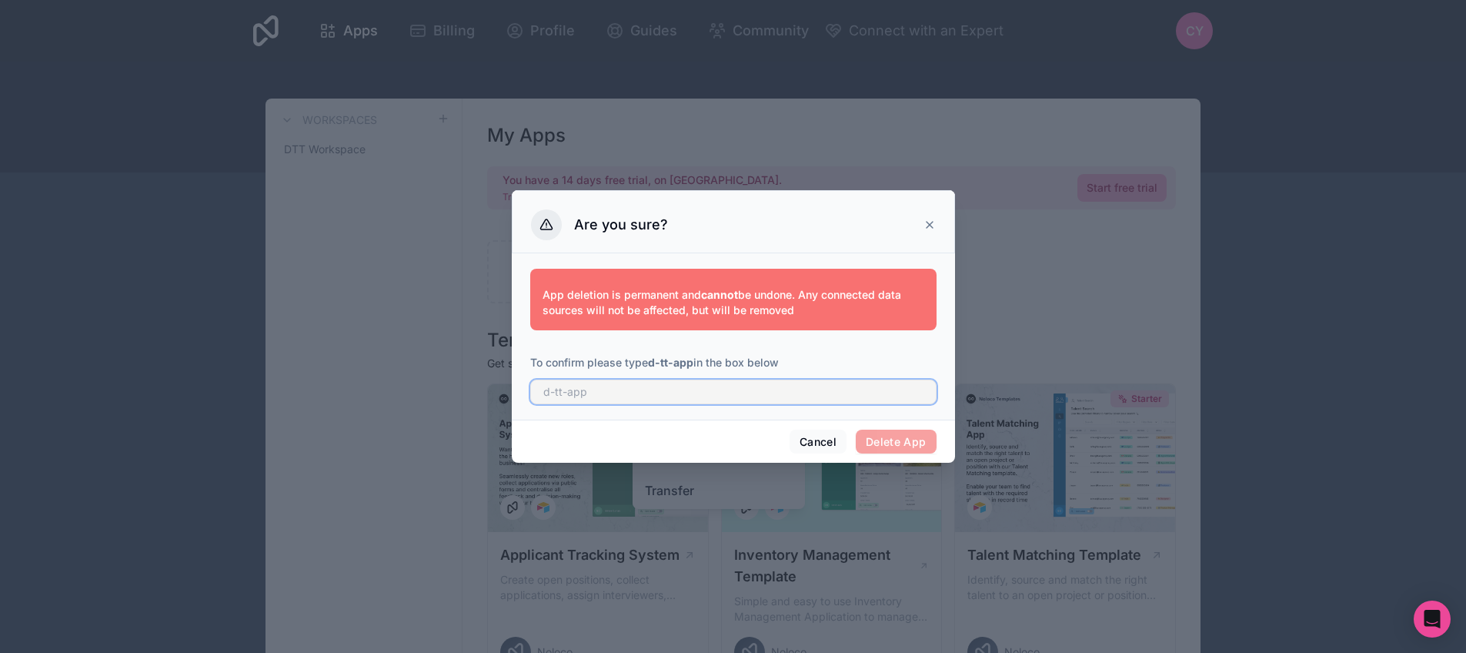
click at [710, 394] on input "text" at bounding box center [733, 392] width 406 height 25
type input "d-tt-app"
click at [884, 435] on button "Delete App" at bounding box center [896, 442] width 81 height 25
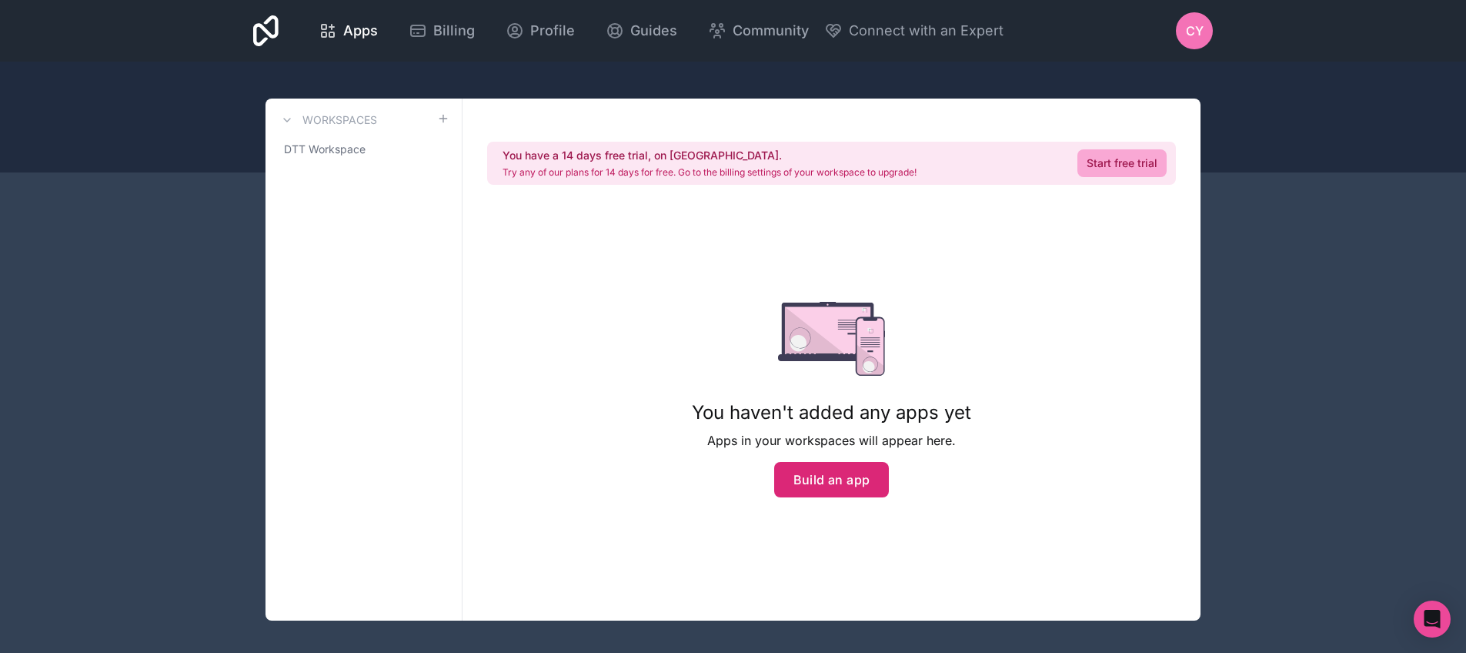
click at [864, 482] on button "Build an app" at bounding box center [831, 479] width 115 height 35
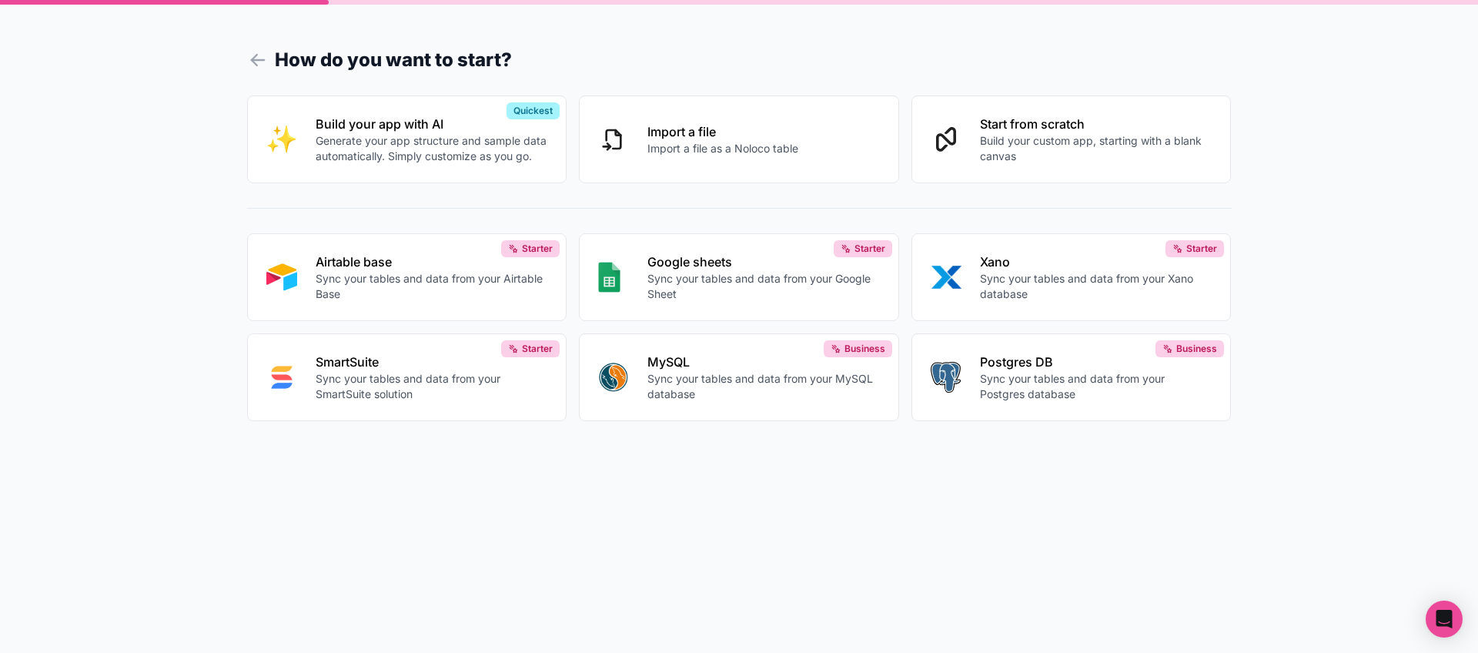
click at [973, 499] on form "How do you want to start? Build your app with AI Generate your app structure an…" at bounding box center [739, 345] width 985 height 616
click at [600, 65] on h1 "How do you want to start?" at bounding box center [739, 60] width 985 height 28
click at [687, 82] on form "How do you want to start? Build your app with AI Generate your app structure an…" at bounding box center [739, 345] width 985 height 616
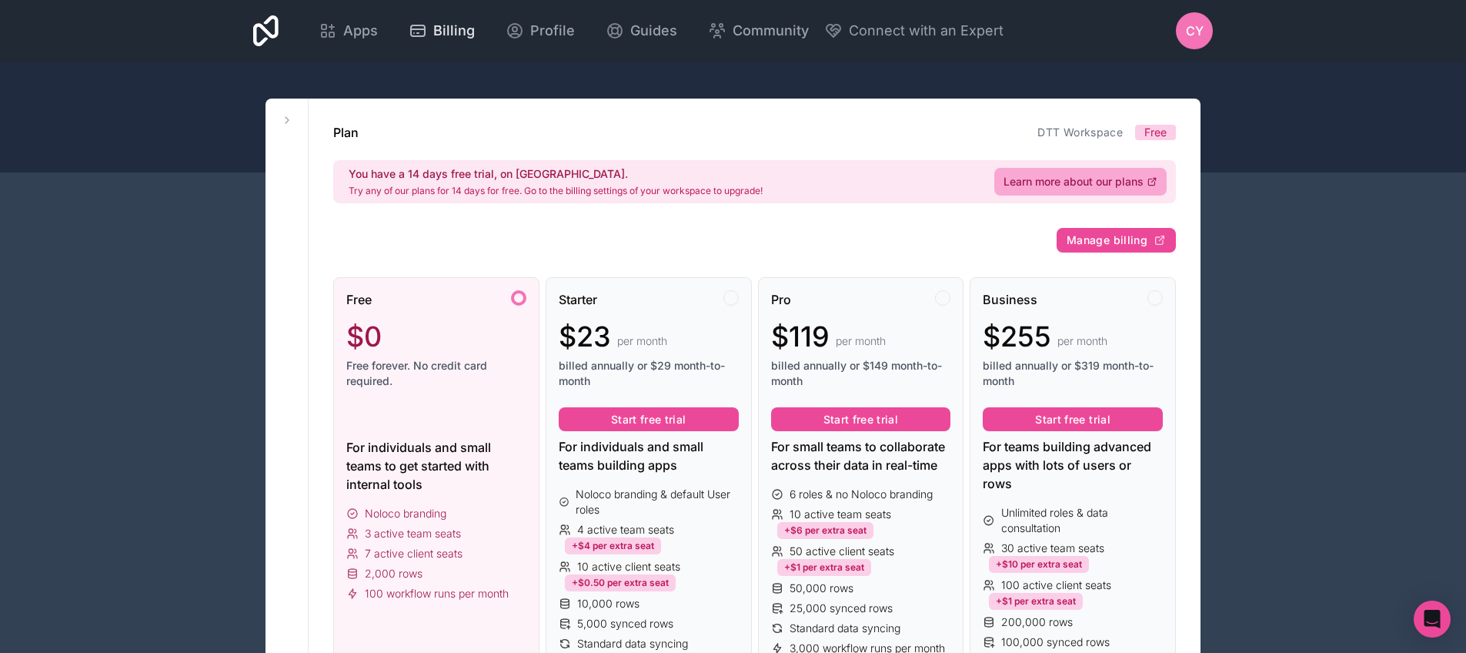
click at [426, 31] on div "Billing" at bounding box center [442, 31] width 66 height 22
click at [372, 33] on span "Apps" at bounding box center [360, 31] width 35 height 22
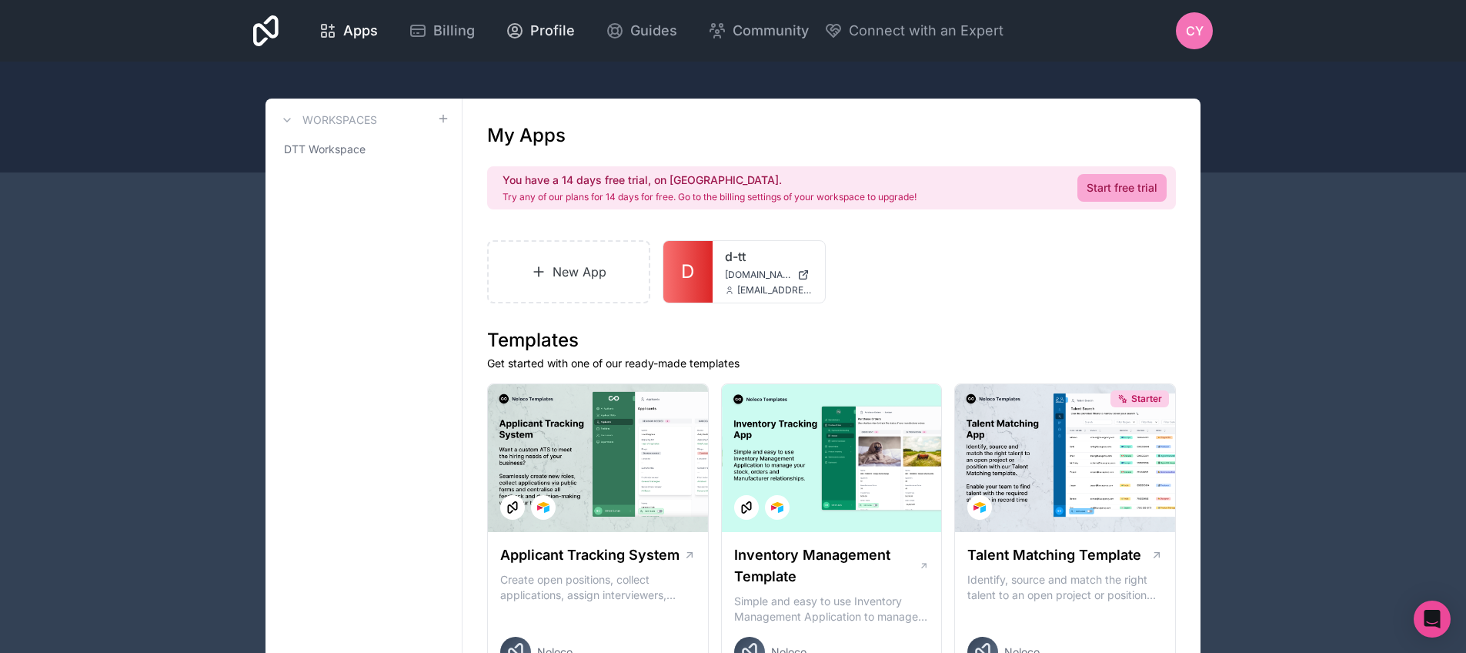
click at [533, 22] on span "Profile" at bounding box center [552, 31] width 45 height 22
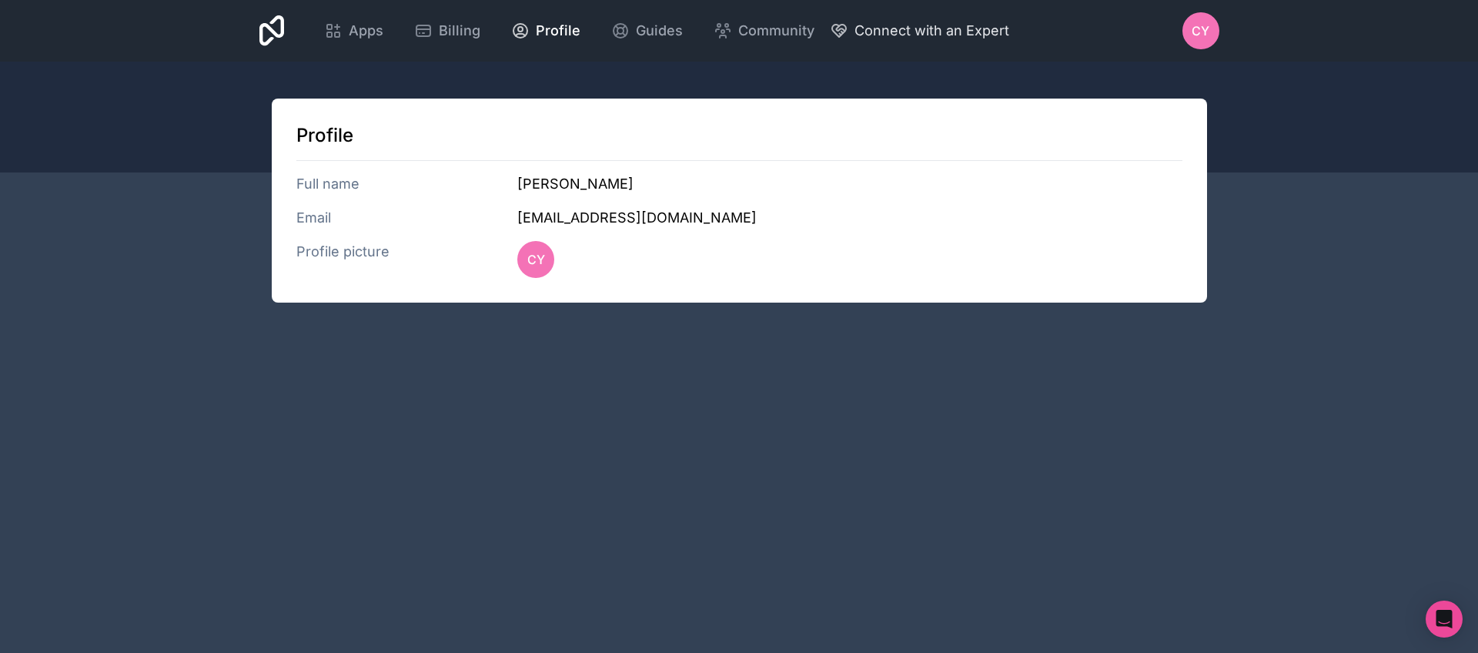
drag, startPoint x: 662, startPoint y: 24, endPoint x: 880, endPoint y: 25, distance: 217.9
click at [679, 32] on link "Guides" at bounding box center [647, 31] width 96 height 34
click at [380, 35] on span "Apps" at bounding box center [366, 31] width 35 height 22
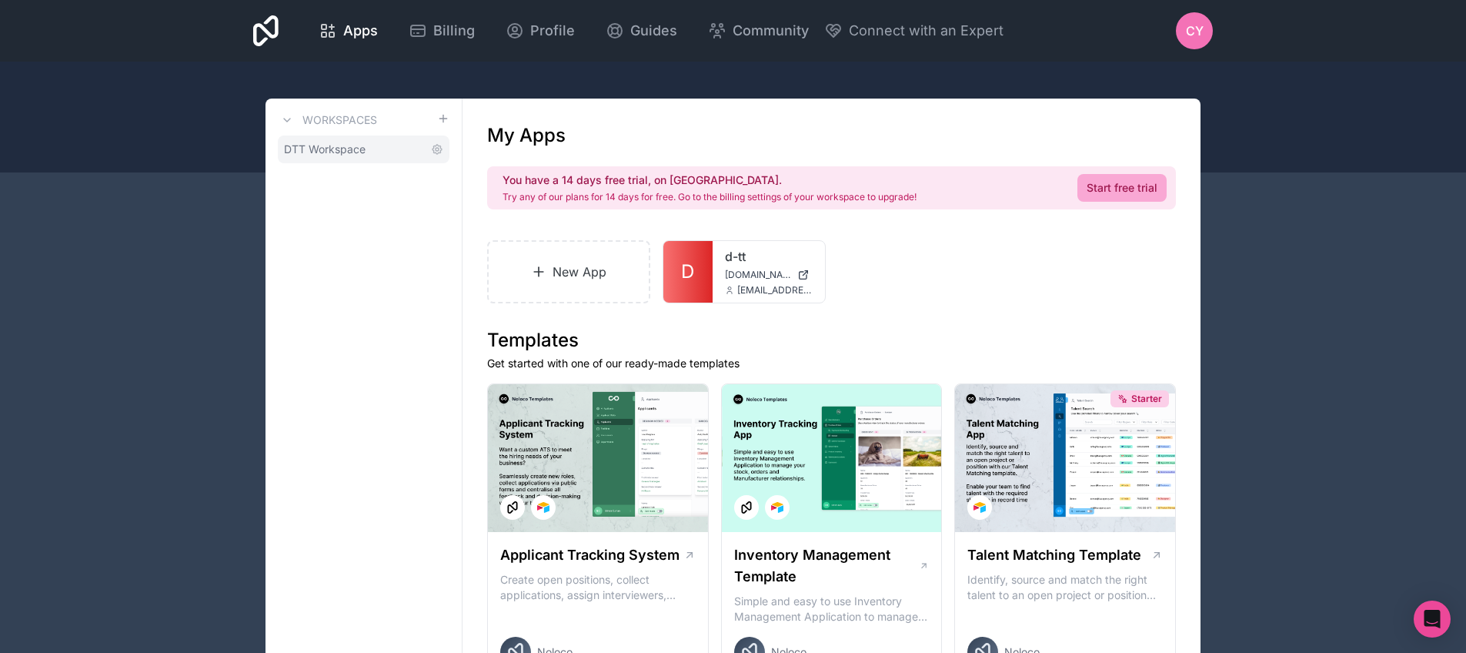
click at [341, 149] on span "DTT Workspace" at bounding box center [325, 149] width 82 height 15
click at [430, 145] on link "DTT Workspace" at bounding box center [364, 149] width 172 height 28
click at [436, 146] on icon at bounding box center [437, 149] width 9 height 9
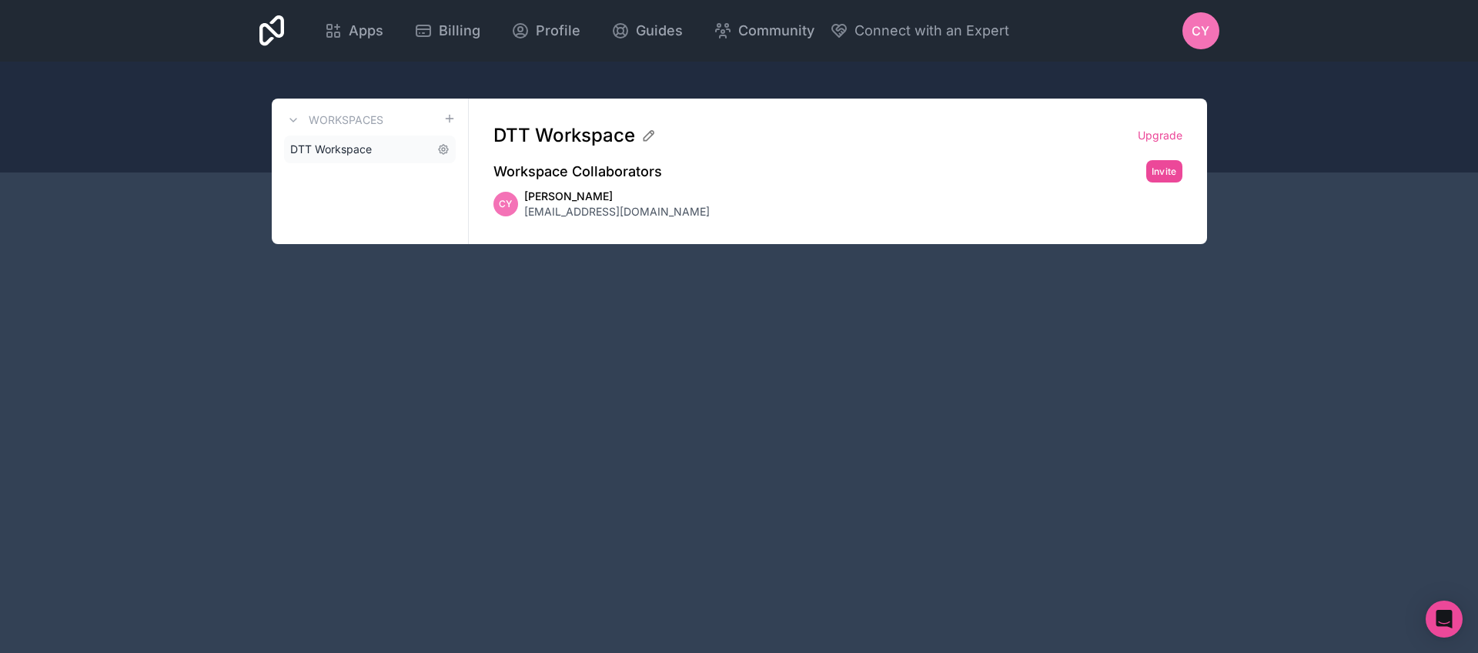
click at [378, 153] on link "DTT Workspace" at bounding box center [370, 149] width 172 height 28
click at [319, 164] on div "Workspaces DTT Workspace" at bounding box center [370, 171] width 197 height 145
click at [366, 34] on span "Apps" at bounding box center [366, 31] width 35 height 22
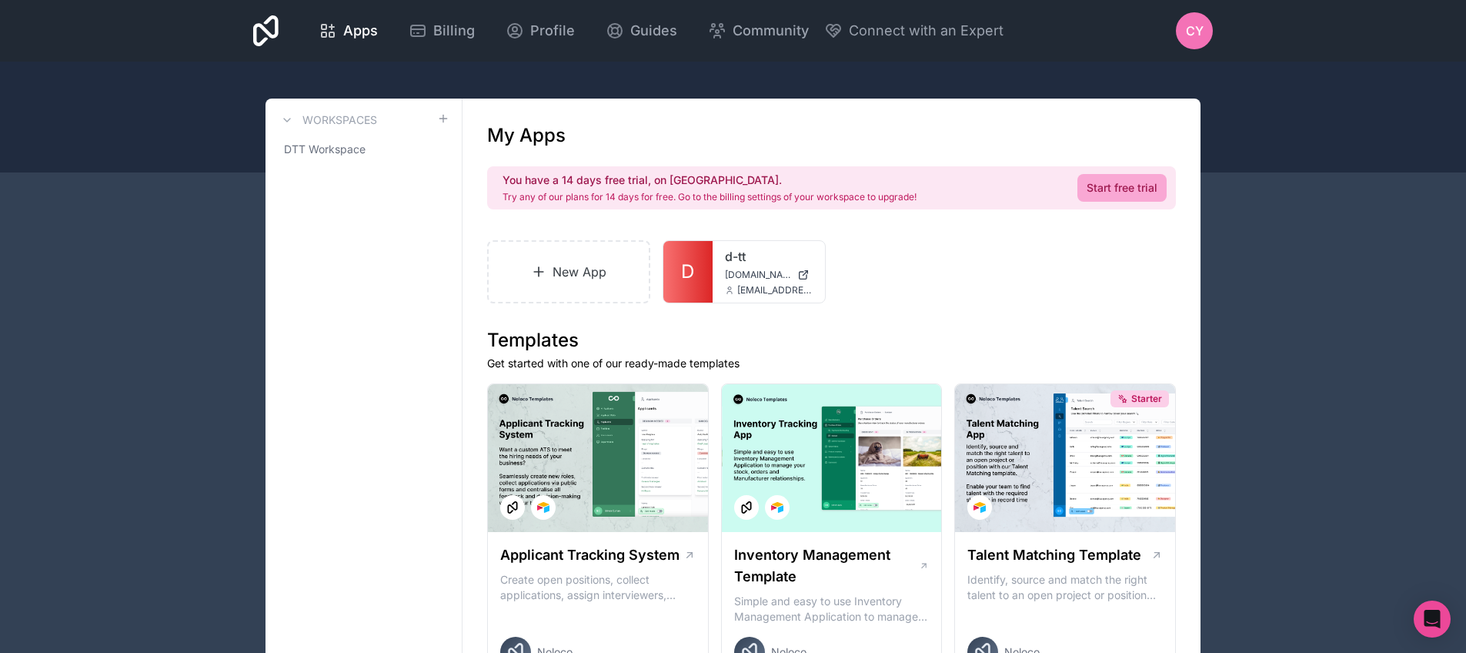
click at [885, 267] on div "New App D d-tt d-tt.noloco.co yilmaz@d-tt.nl" at bounding box center [831, 271] width 689 height 63
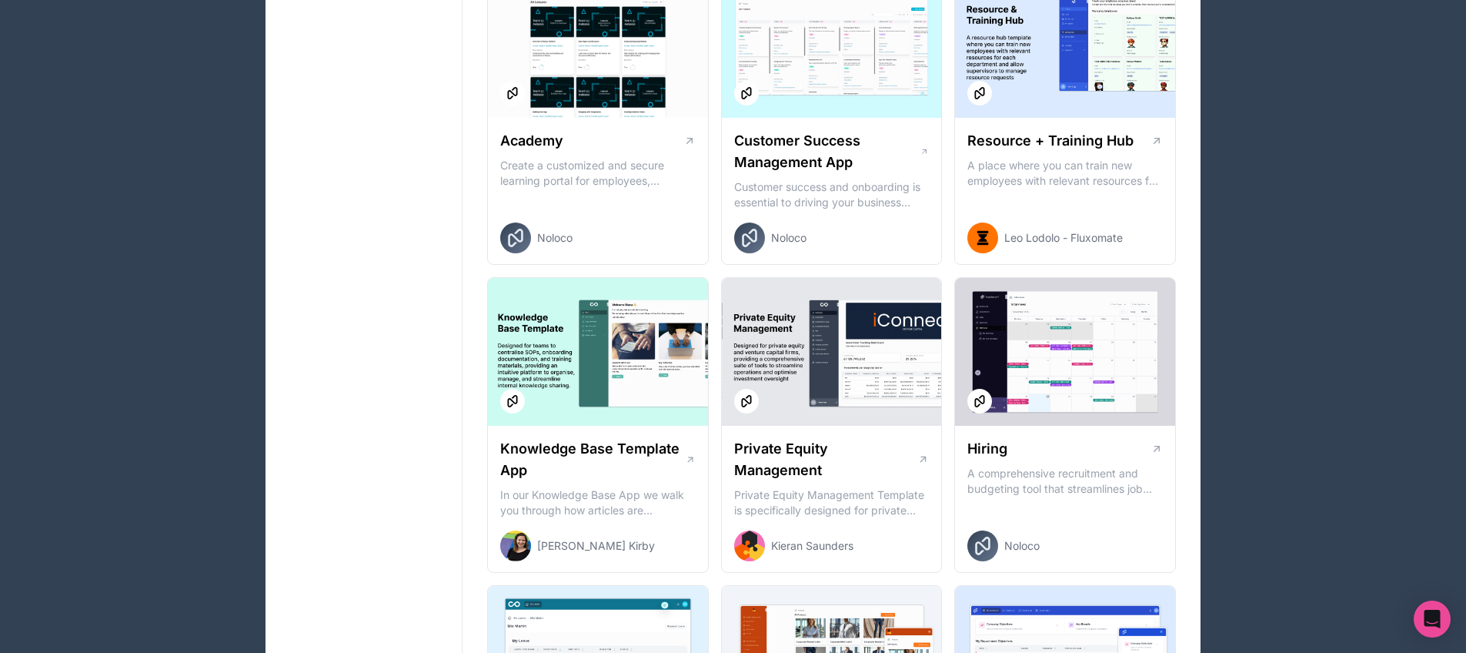
scroll to position [1674, 0]
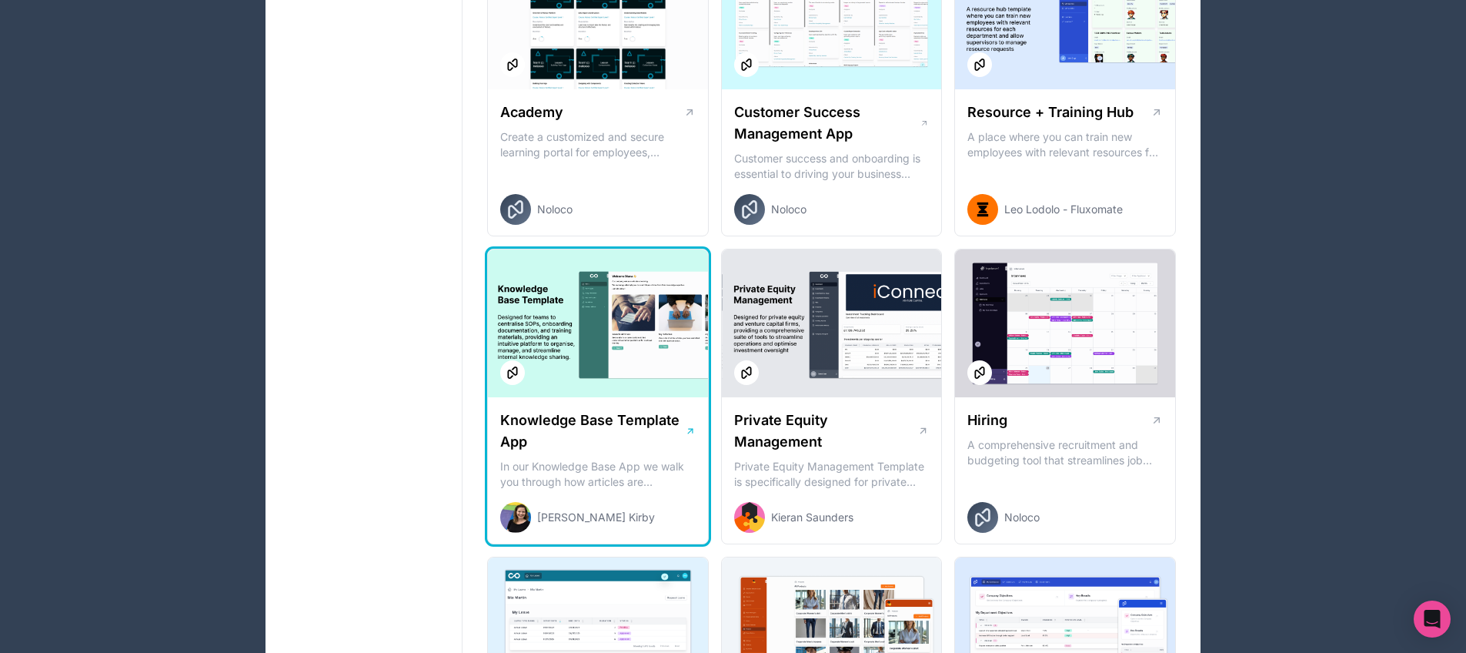
click at [547, 334] on div at bounding box center [598, 323] width 220 height 148
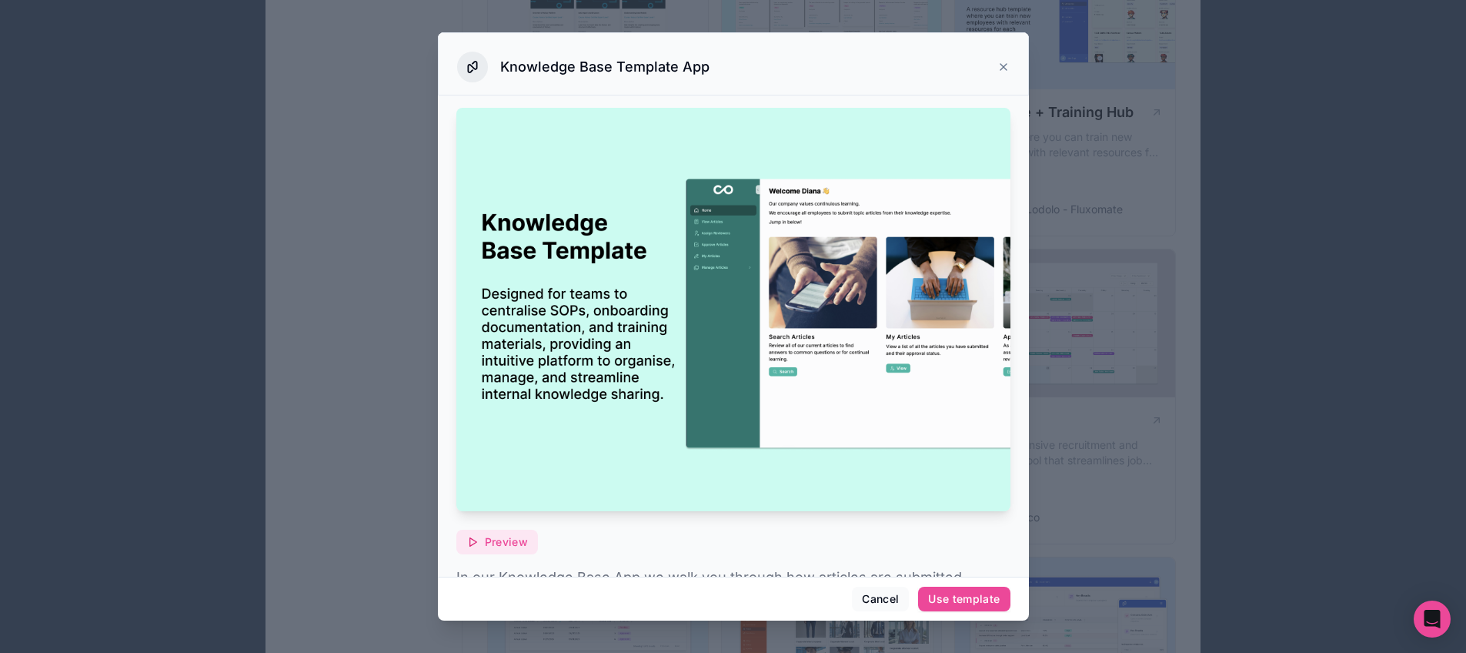
click at [493, 530] on button "Preview" at bounding box center [497, 542] width 82 height 25
click at [880, 594] on button "Cancel" at bounding box center [880, 599] width 57 height 25
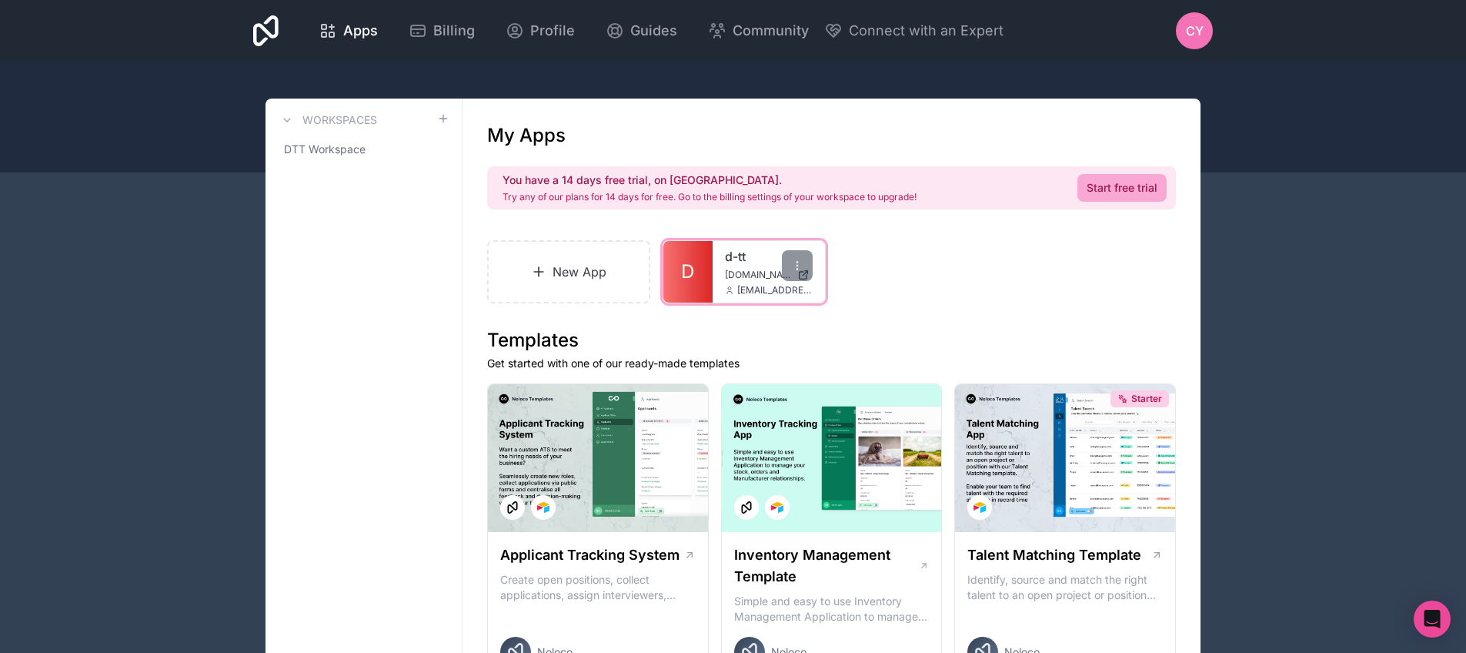
click at [731, 286] on icon at bounding box center [729, 290] width 9 height 9
click at [797, 269] on icon at bounding box center [797, 269] width 1 height 1
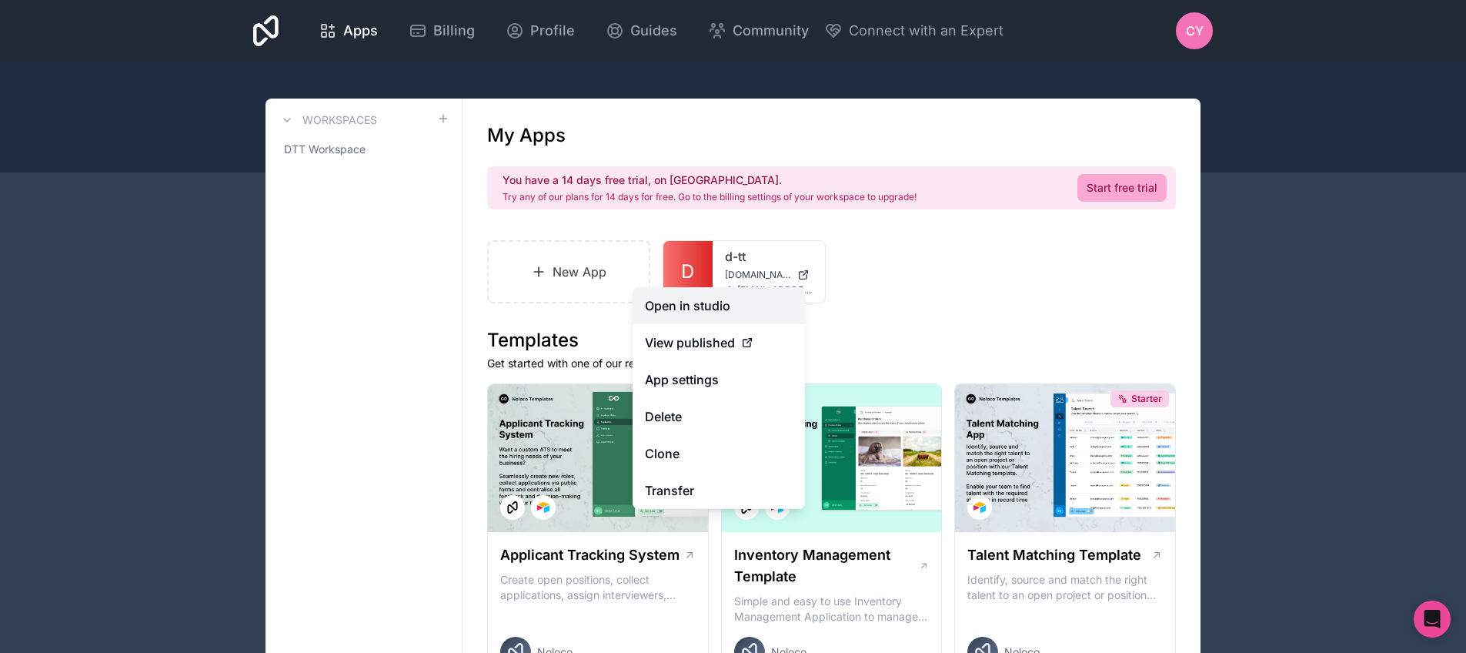
click at [748, 299] on link "Open in studio" at bounding box center [719, 305] width 172 height 37
